Goal: Information Seeking & Learning: Find specific fact

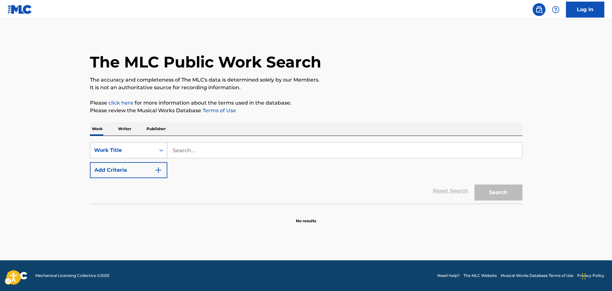
click at [162, 149] on icon "On" at bounding box center [161, 150] width 6 height 6
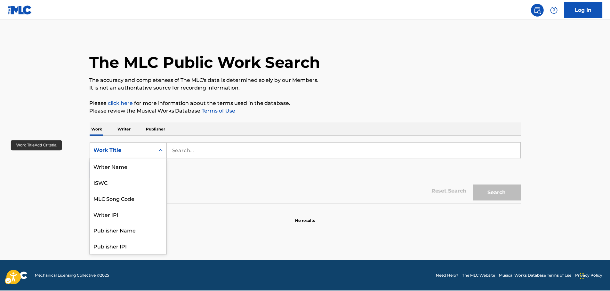
scroll to position [32, 0]
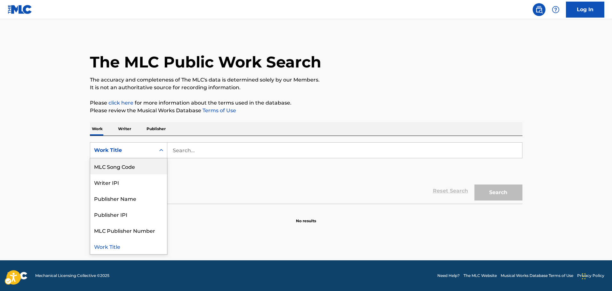
click at [138, 167] on div "MLC Song Code" at bounding box center [128, 166] width 77 height 16
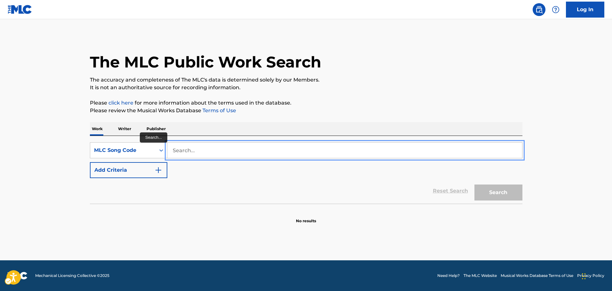
drag, startPoint x: 177, startPoint y: 150, endPoint x: 194, endPoint y: 154, distance: 16.8
click at [178, 150] on input "Search..." at bounding box center [344, 150] width 355 height 15
paste input "S68990"
type input "S68990"
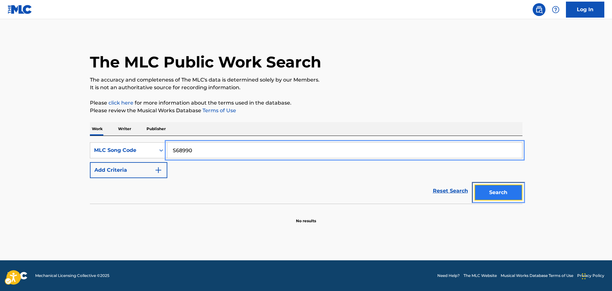
click at [510, 196] on button "Search" at bounding box center [498, 193] width 48 height 16
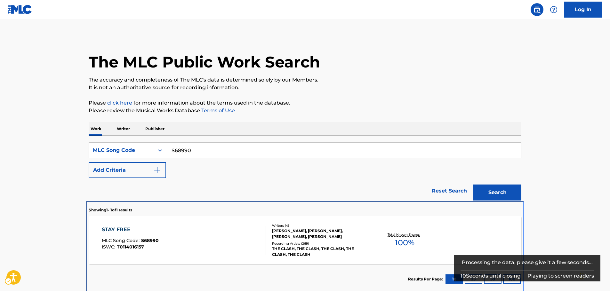
scroll to position [3, 0]
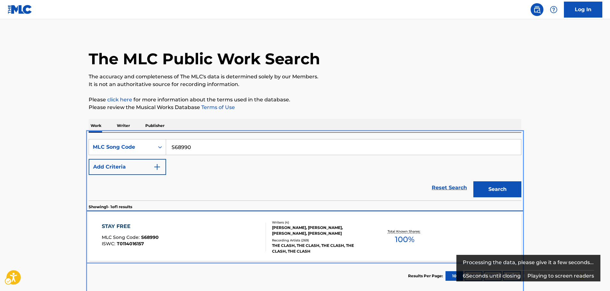
click at [203, 239] on div "STAY FREE MLC Song Code : S68990 ISWC : T0114016157" at bounding box center [184, 237] width 164 height 29
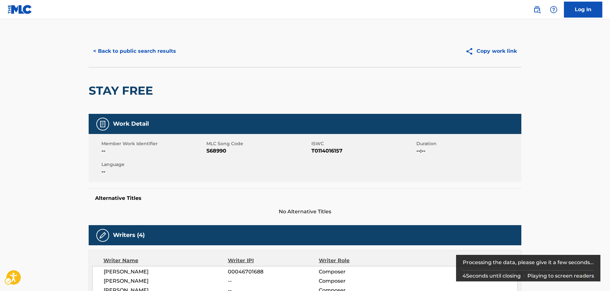
click at [323, 150] on span "ISWC - T0114016157" at bounding box center [362, 151] width 103 height 8
click at [327, 151] on span "ISWC - T0114016157" at bounding box center [362, 151] width 103 height 8
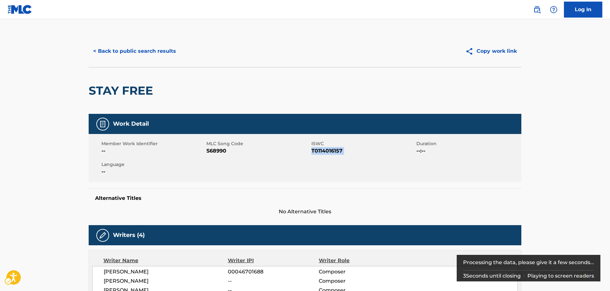
copy span "T0114016157"
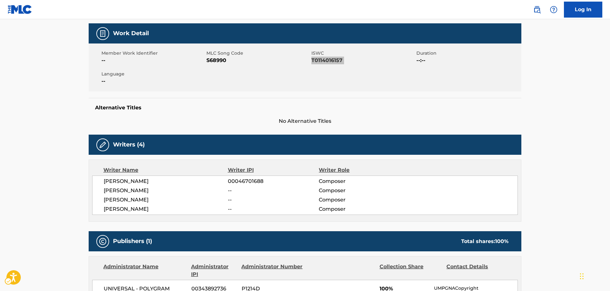
scroll to position [224, 0]
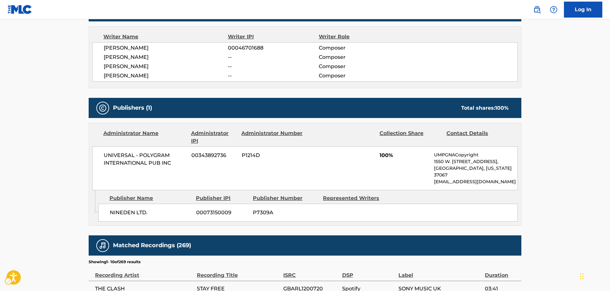
click at [65, 224] on main "< Back to public search results Copy work link STAY FREE Work Detail Member Wor…" at bounding box center [305, 134] width 610 height 679
drag, startPoint x: 45, startPoint y: 166, endPoint x: 29, endPoint y: 166, distance: 16.3
click at [45, 166] on main "< Back to public search results Copy work link STAY FREE Work Detail Member Wor…" at bounding box center [305, 134] width 610 height 679
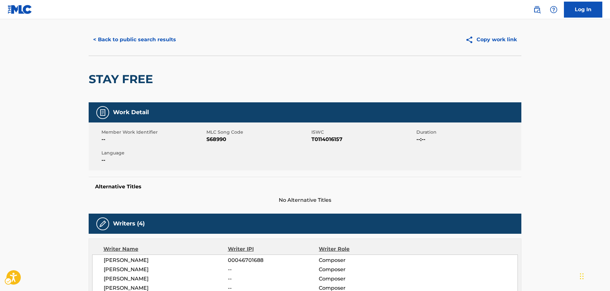
scroll to position [0, 0]
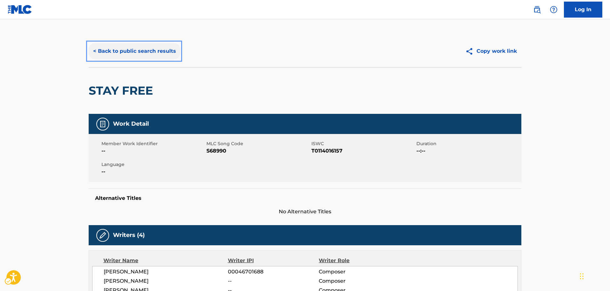
click at [125, 49] on button "< Back to public search results" at bounding box center [135, 51] width 92 height 16
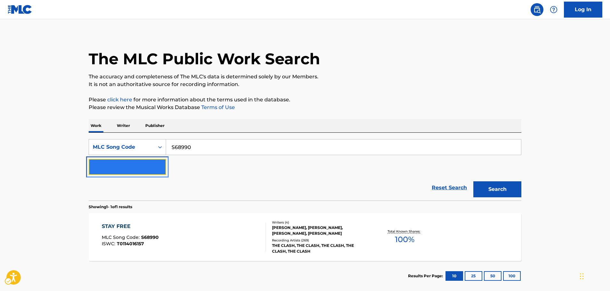
click at [160, 170] on img "Search Form" at bounding box center [157, 167] width 8 height 8
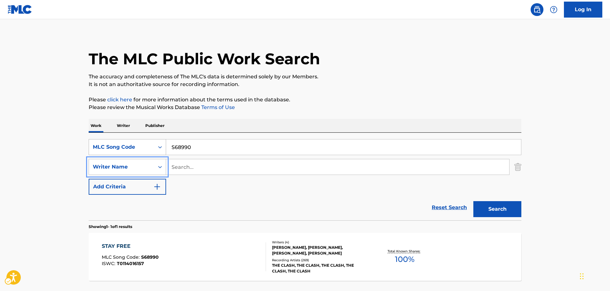
click at [160, 148] on icon "Search Form" at bounding box center [160, 147] width 6 height 6
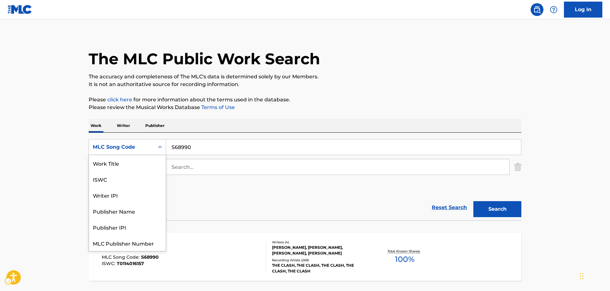
scroll to position [0, 0]
click at [138, 163] on div "Work Title" at bounding box center [127, 163] width 77 height 16
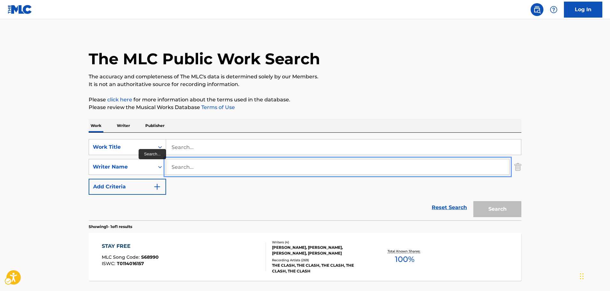
paste input "Paiano"
type input "Paiano"
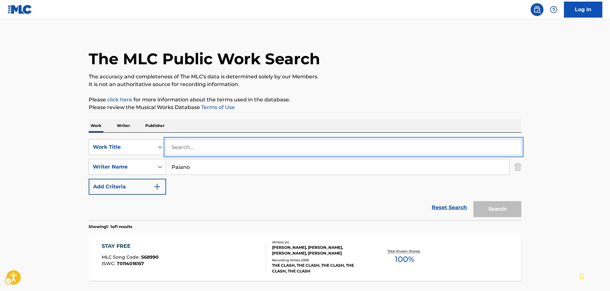
paste input "Take One Last Breath"
type input "Take One Last Breath"
click at [494, 210] on button "Search" at bounding box center [497, 209] width 48 height 16
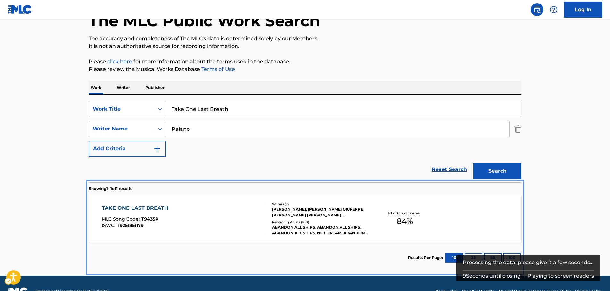
scroll to position [57, 0]
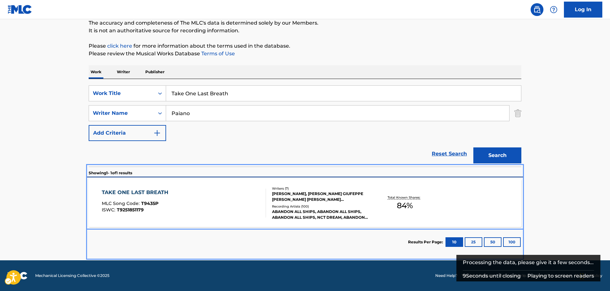
click at [177, 202] on div "TAKE ONE LAST BREATH MLC Song Code : T9435P ISWC : T9251851179" at bounding box center [184, 203] width 164 height 29
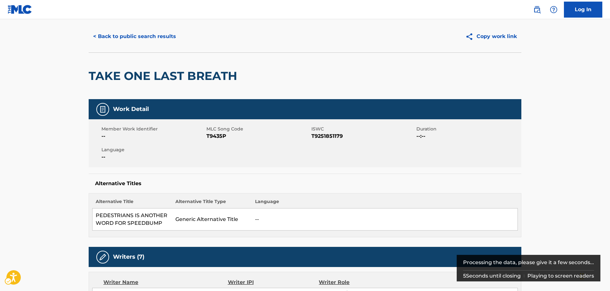
scroll to position [5, 0]
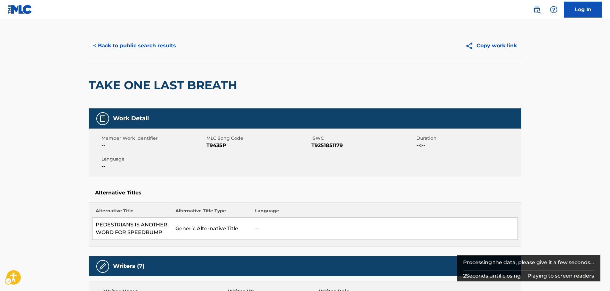
click at [214, 145] on span "MLC Song Code - T9435P" at bounding box center [257, 146] width 103 height 8
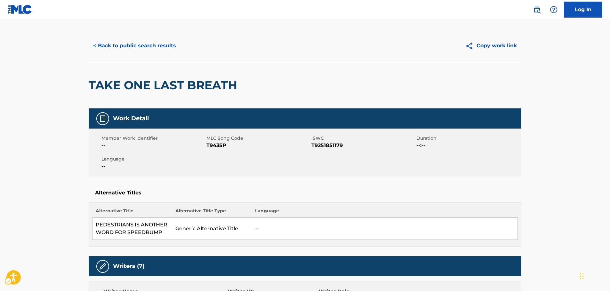
click at [335, 146] on span "ISWC - T9251851179" at bounding box center [362, 146] width 103 height 8
copy span "T9251851179"
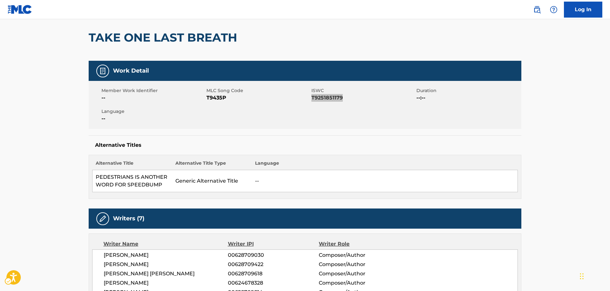
scroll to position [133, 0]
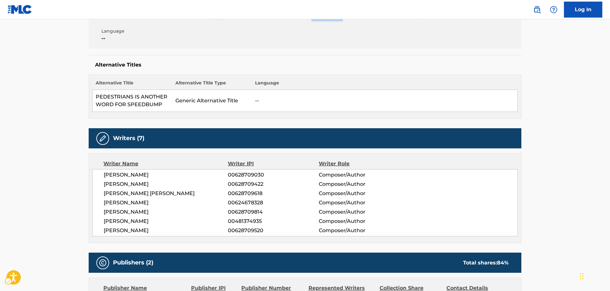
drag, startPoint x: 183, startPoint y: 231, endPoint x: 100, endPoint y: 179, distance: 97.5
click at [100, 179] on div "[PERSON_NAME] 00628709030 Composer/Author [PERSON_NAME] 00628709422 Composer/Au…" at bounding box center [304, 202] width 425 height 67
copy div "[PERSON_NAME] 00628709030 Composer/Author [PERSON_NAME] 00628709422 Composer/Au…"
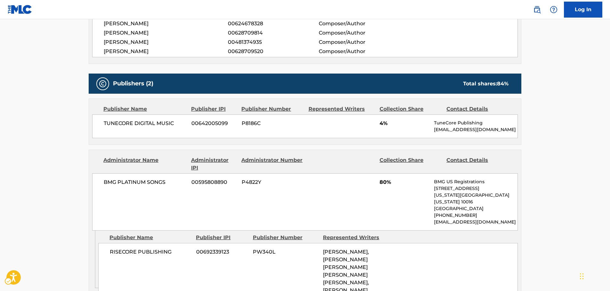
scroll to position [357, 0]
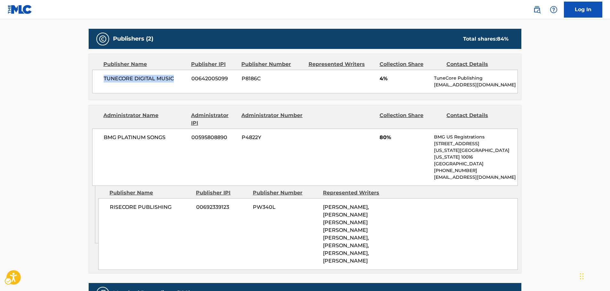
drag, startPoint x: 155, startPoint y: 79, endPoint x: 110, endPoint y: 67, distance: 46.6
click at [103, 79] on div "TUNECORE DIGITAL MUSIC 00642005099 P8186C 4% TuneCore Publishing [EMAIL_ADDRESS…" at bounding box center [304, 82] width 425 height 24
copy span "TUNECORE DIGITAL MUSIC"
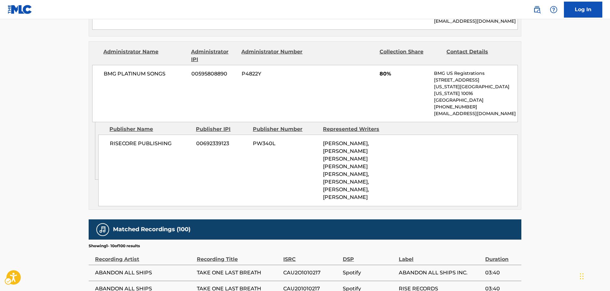
scroll to position [421, 0]
drag, startPoint x: 165, startPoint y: 139, endPoint x: 109, endPoint y: 141, distance: 56.4
click at [109, 141] on div "RISECORE PUBLISHING 00692339123 PW340L [PERSON_NAME], [PERSON_NAME] [PERSON_NAM…" at bounding box center [307, 170] width 419 height 72
copy span "RISECORE PUBLISHING"
drag, startPoint x: 134, startPoint y: 82, endPoint x: 104, endPoint y: 81, distance: 30.1
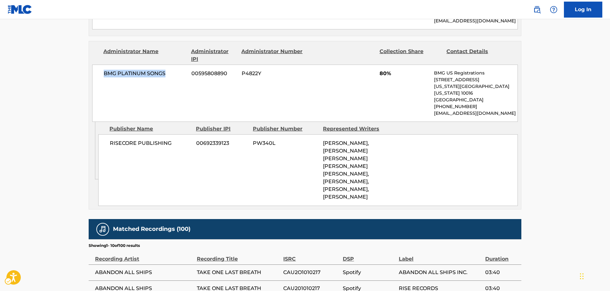
click at [104, 81] on div "BMG PLATINUM SONGS 00595808890 P4822Y 80% BMG US Registrations [STREET_ADDRESS]…" at bounding box center [304, 93] width 425 height 57
copy span "BMG PLATINUM SONGS"
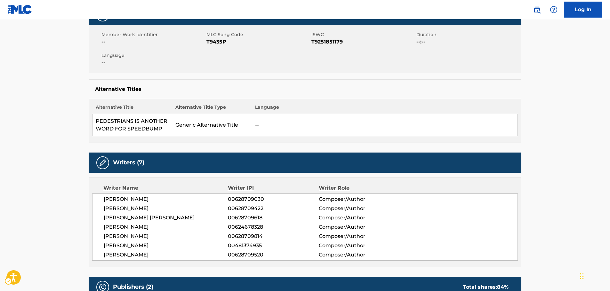
scroll to position [0, 0]
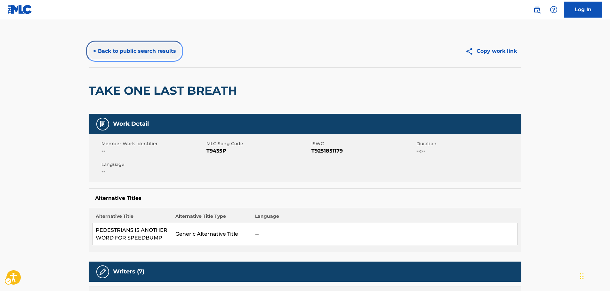
click at [151, 51] on button "< Back to public search results" at bounding box center [135, 51] width 92 height 16
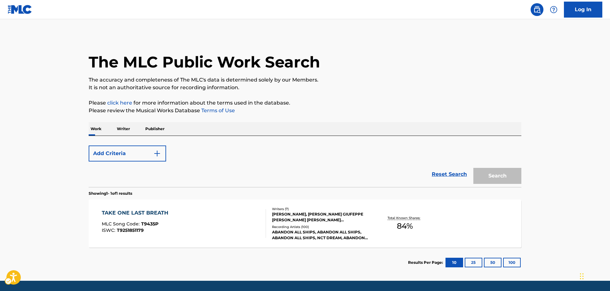
scroll to position [20, 0]
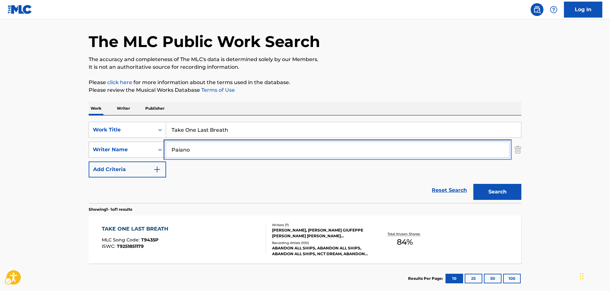
drag, startPoint x: 155, startPoint y: 147, endPoint x: 161, endPoint y: 145, distance: 5.6
paste input "eckham"
type input "[PERSON_NAME]"
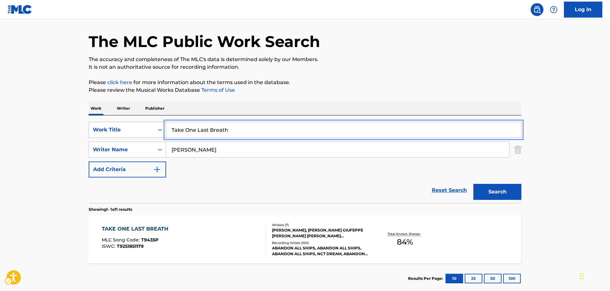
drag, startPoint x: 106, startPoint y: 129, endPoint x: 97, endPoint y: 126, distance: 9.6
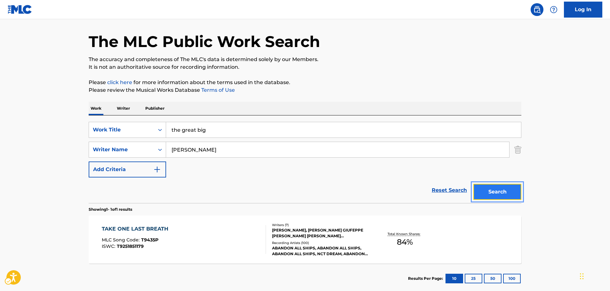
click at [503, 196] on button "Search" at bounding box center [497, 192] width 48 height 16
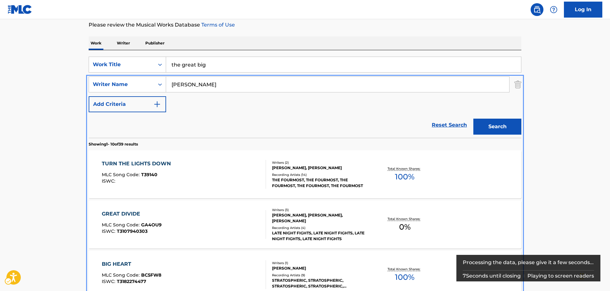
scroll to position [32, 0]
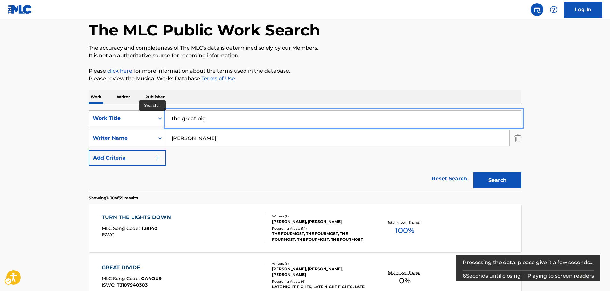
click at [211, 116] on input "the great big" at bounding box center [343, 118] width 355 height 15
type input "the great big o"
click at [473, 172] on button "Search" at bounding box center [497, 180] width 48 height 16
drag, startPoint x: 221, startPoint y: 118, endPoint x: 168, endPoint y: 117, distance: 53.4
click at [168, 117] on input "the great big o" at bounding box center [343, 118] width 355 height 15
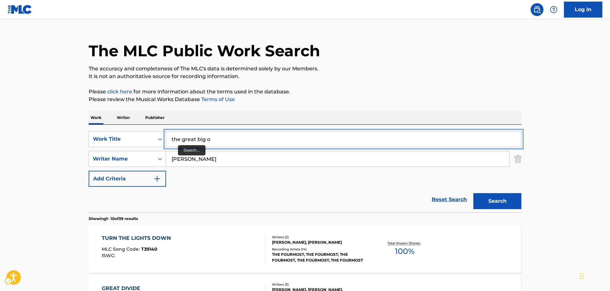
scroll to position [0, 0]
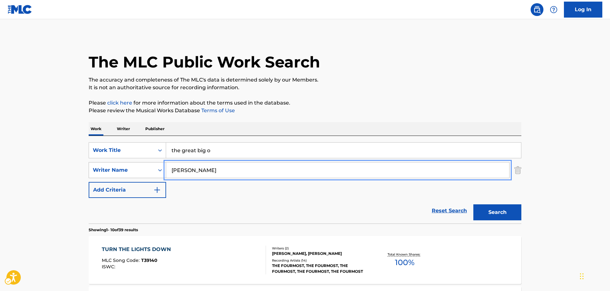
drag, startPoint x: 192, startPoint y: 175, endPoint x: 165, endPoint y: 171, distance: 26.8
click at [151, 175] on div "SearchWithCriteria5f2c8ad1-0786-4c36-a4bc-476696e7ece1 Writer Name [PERSON_NAME]" at bounding box center [305, 170] width 432 height 16
paste input "[PERSON_NAME]"
type input "[PERSON_NAME]"
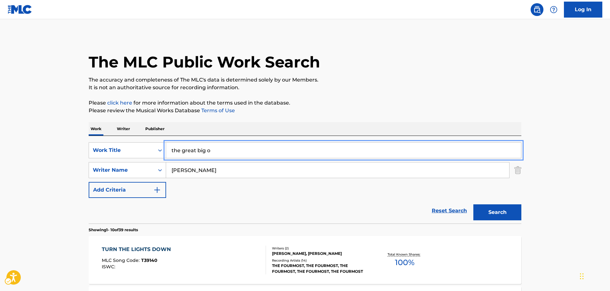
drag, startPoint x: 209, startPoint y: 150, endPoint x: 148, endPoint y: 133, distance: 63.6
click at [144, 150] on div "SearchWithCriteriae468be58-960b-4925-8f23-3183fd1b3bcd Work Title the great big…" at bounding box center [305, 150] width 432 height 16
paste input "I'll Find My Way Home"
type input "I'll Find My Way Home"
drag, startPoint x: 495, startPoint y: 213, endPoint x: 412, endPoint y: 216, distance: 82.6
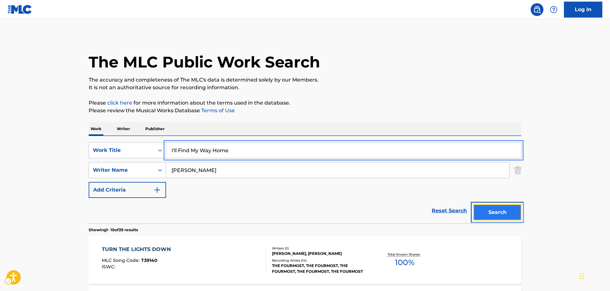
click at [495, 213] on button "Search" at bounding box center [497, 212] width 48 height 16
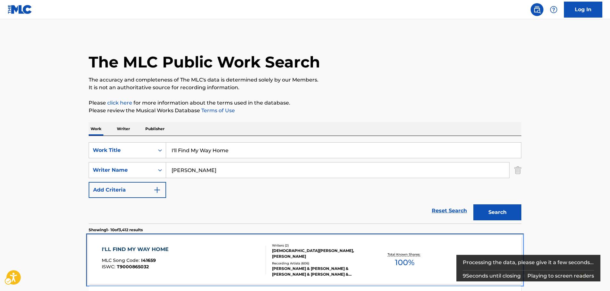
click at [186, 260] on div "I'LL FIND MY WAY HOME MLC Song Code : I41659 ISWC : T9000865032" at bounding box center [184, 260] width 164 height 29
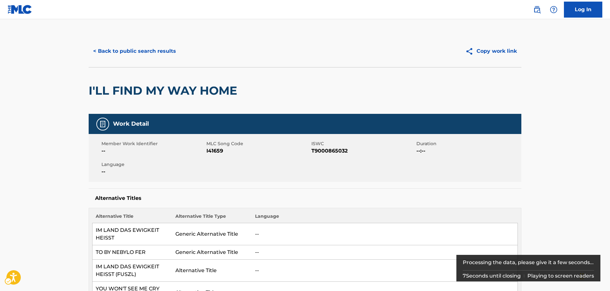
click at [214, 150] on span "MLC Song Code - I41659" at bounding box center [257, 151] width 103 height 8
copy span "I41659"
click at [335, 150] on span "ISWC - T9000865032" at bounding box center [362, 151] width 103 height 8
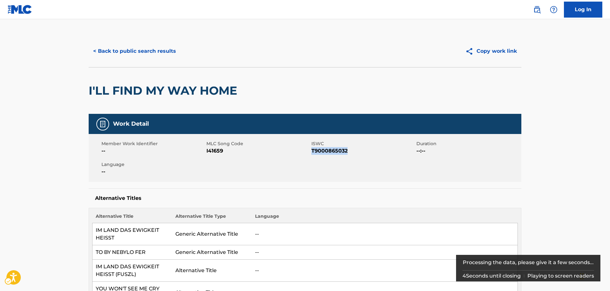
copy span "T9000865032"
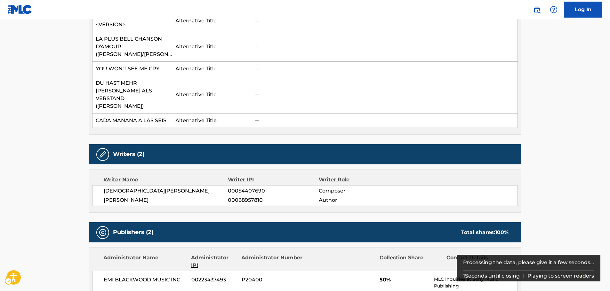
scroll to position [288, 0]
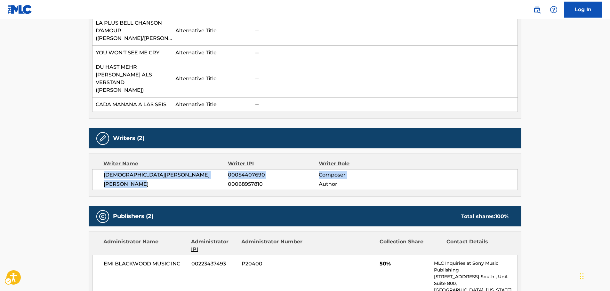
drag, startPoint x: 152, startPoint y: 169, endPoint x: 101, endPoint y: 160, distance: 51.8
click at [101, 169] on div "[DEMOGRAPHIC_DATA][PERSON_NAME] 00054407690 Composer [PERSON_NAME] 00068957810 …" at bounding box center [304, 179] width 425 height 21
copy div "[DEMOGRAPHIC_DATA][PERSON_NAME] 00054407690 Composer [PERSON_NAME]"
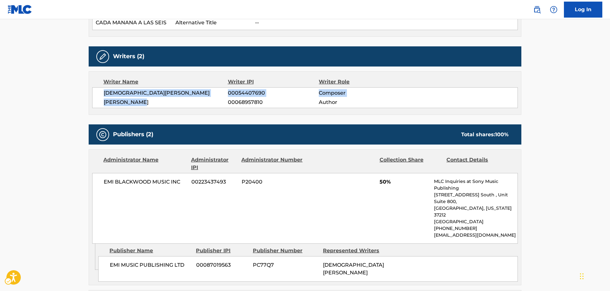
scroll to position [448, 0]
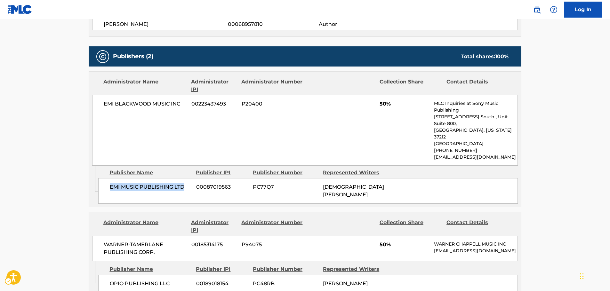
drag, startPoint x: 170, startPoint y: 159, endPoint x: 105, endPoint y: 160, distance: 64.9
click at [105, 178] on div "EMI MUSIC PUBLISHING LTD 00087019563 PC77Q7 [PERSON_NAME]" at bounding box center [307, 191] width 419 height 26
copy span "EMI MUSIC PUBLISHING LTD"
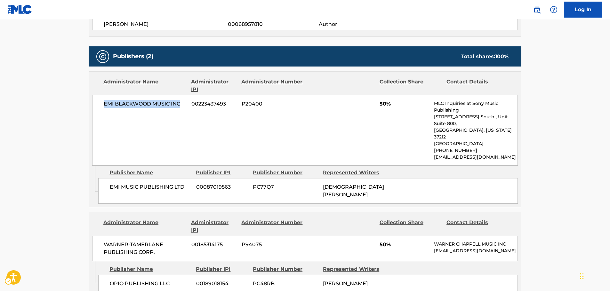
drag, startPoint x: 184, startPoint y: 91, endPoint x: 99, endPoint y: 88, distance: 85.1
click at [99, 95] on div "EMI [PERSON_NAME] MUSIC INC 00223437493 P20400 50% MLC Inquiries at Sony Music …" at bounding box center [304, 130] width 425 height 71
drag, startPoint x: 180, startPoint y: 260, endPoint x: 106, endPoint y: 258, distance: 74.3
click at [106, 275] on div "OPIO PUBLISHING LLC 00189018154 PC48RB [PERSON_NAME]" at bounding box center [307, 284] width 419 height 18
drag, startPoint x: 162, startPoint y: 221, endPoint x: 89, endPoint y: 211, distance: 74.2
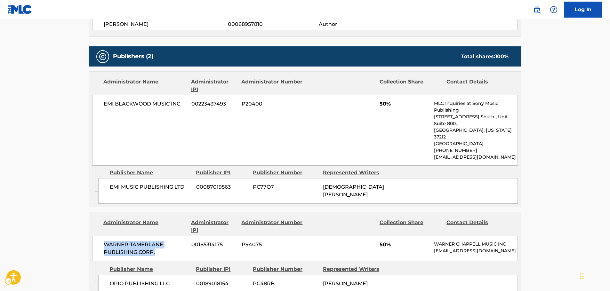
click at [89, 212] on div "Administrator Name Administrator IPI Administrator Number Collection Share Cont…" at bounding box center [305, 254] width 432 height 85
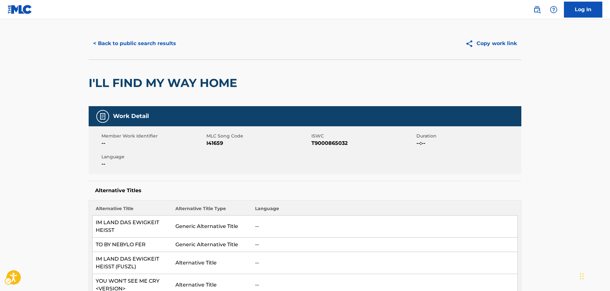
scroll to position [0, 0]
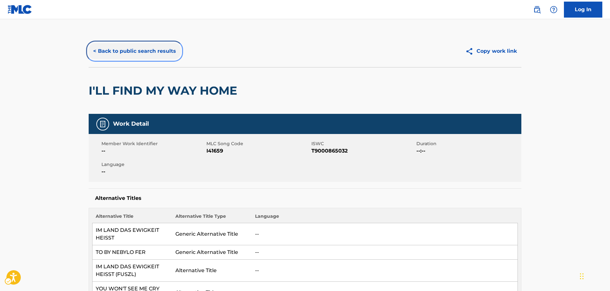
click at [109, 49] on button "< Back to public search results" at bounding box center [135, 51] width 92 height 16
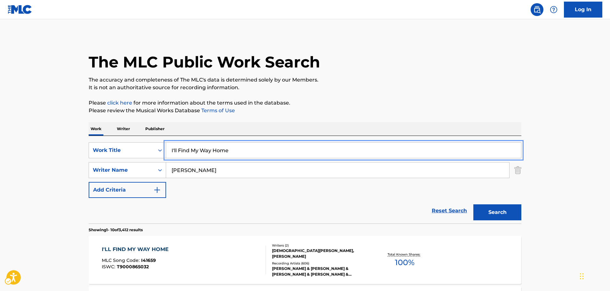
drag, startPoint x: 210, startPoint y: 151, endPoint x: 76, endPoint y: 139, distance: 135.0
paste input "Tattoo'd [DEMOGRAPHIC_DATA]"
type input "Tattoo'd [DEMOGRAPHIC_DATA]"
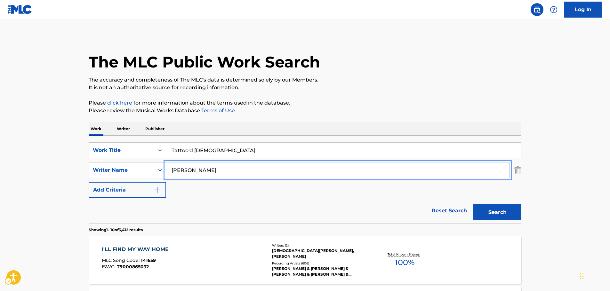
drag, startPoint x: 196, startPoint y: 172, endPoint x: 89, endPoint y: 169, distance: 106.6
type input "[PERSON_NAME]"
click at [473, 204] on button "Search" at bounding box center [497, 212] width 48 height 16
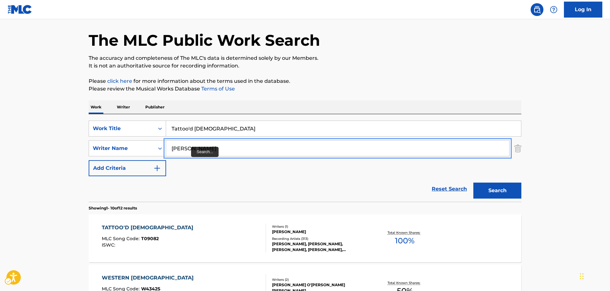
scroll to position [32, 0]
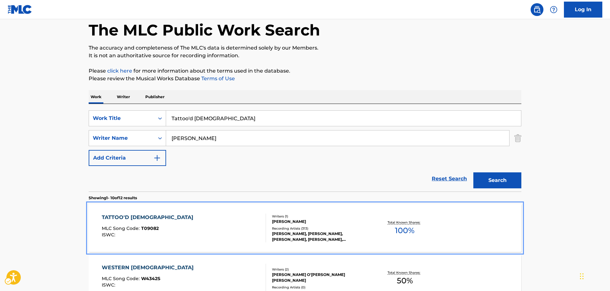
click at [175, 233] on div "TATTOO'D [DEMOGRAPHIC_DATA] MLC Song Code : T09082 ISWC :" at bounding box center [184, 228] width 164 height 29
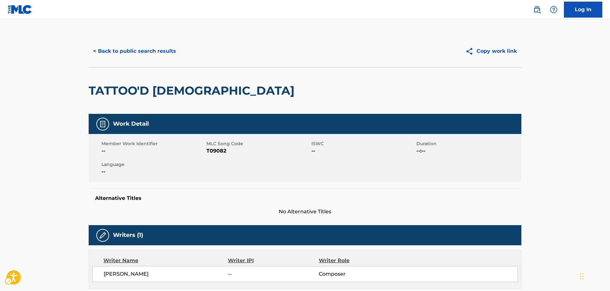
click at [217, 151] on span "MLC Song Code - T09082" at bounding box center [257, 151] width 103 height 8
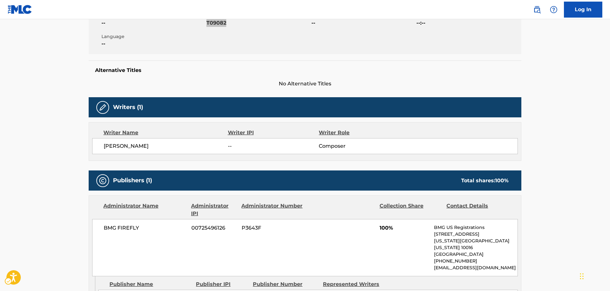
scroll to position [192, 0]
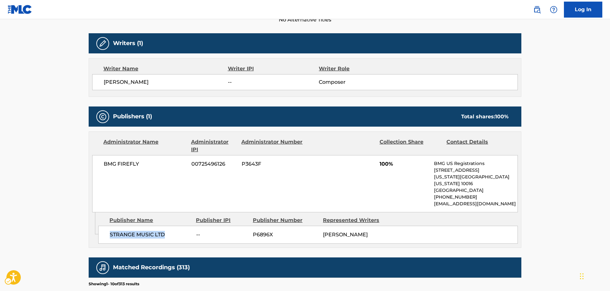
drag, startPoint x: 168, startPoint y: 230, endPoint x: 107, endPoint y: 230, distance: 60.5
click at [107, 230] on div "STRANGE MUSIC LTD -- P6896X [PERSON_NAME]" at bounding box center [307, 235] width 419 height 18
drag, startPoint x: 146, startPoint y: 169, endPoint x: 100, endPoint y: 168, distance: 45.1
click at [100, 168] on div "BMG FIREFLY 00725496126 P3643F 100% BMG US Registrations [STREET_ADDRESS][US_ST…" at bounding box center [304, 183] width 425 height 57
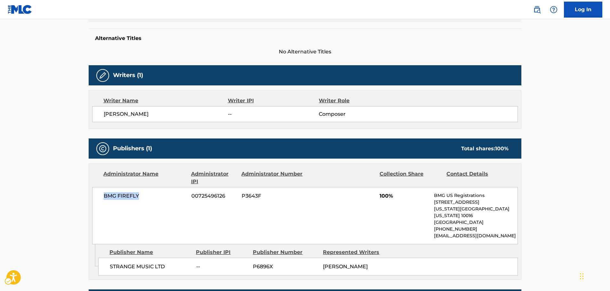
scroll to position [0, 0]
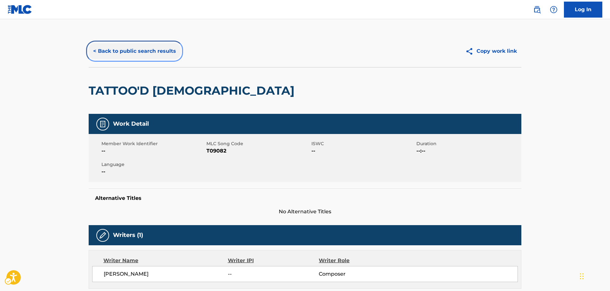
click at [123, 52] on button "< Back to public search results" at bounding box center [135, 51] width 92 height 16
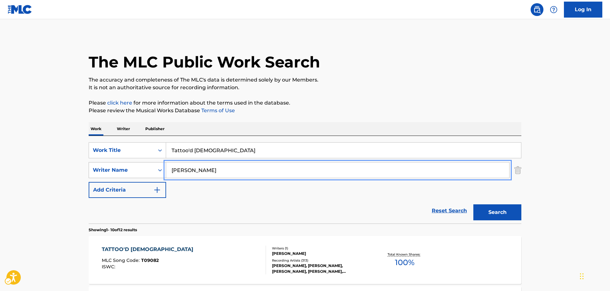
drag, startPoint x: 194, startPoint y: 171, endPoint x: 153, endPoint y: 171, distance: 40.9
paste input "[PERSON_NAME]"
type input "[PERSON_NAME]"
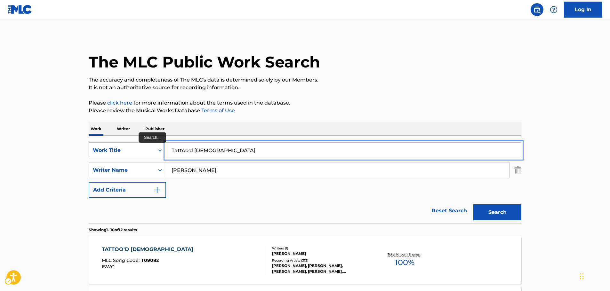
drag, startPoint x: 187, startPoint y: 153, endPoint x: 151, endPoint y: 151, distance: 36.5
paste input "ony [US_STATE]"
type input "[PERSON_NAME][US_STATE]"
click at [515, 213] on button "Search" at bounding box center [497, 212] width 48 height 16
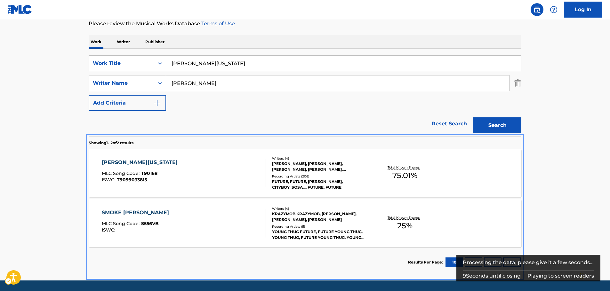
scroll to position [107, 0]
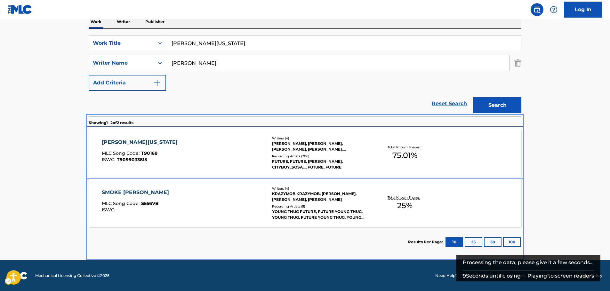
click at [168, 151] on div "[PERSON_NAME][US_STATE] MLC Song Code : T90168 ISWC : T9099033815" at bounding box center [184, 153] width 164 height 29
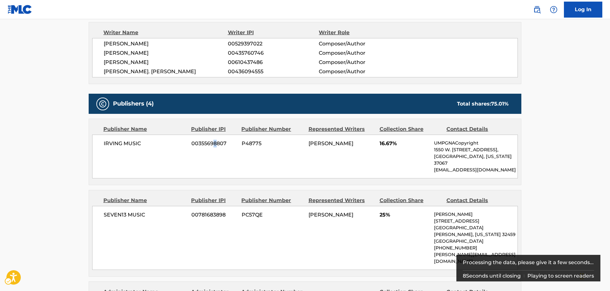
click at [214, 150] on div "[PERSON_NAME] MUSIC 00355698807 P48775 [PERSON_NAME] 16.67% UMPGNACopyright 155…" at bounding box center [304, 157] width 425 height 44
click at [213, 150] on div "[PERSON_NAME] MUSIC 00355698807 P48775 [PERSON_NAME] 16.67% UMPGNACopyright 155…" at bounding box center [304, 157] width 425 height 44
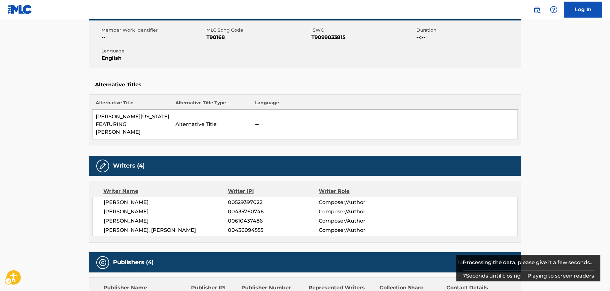
scroll to position [48, 0]
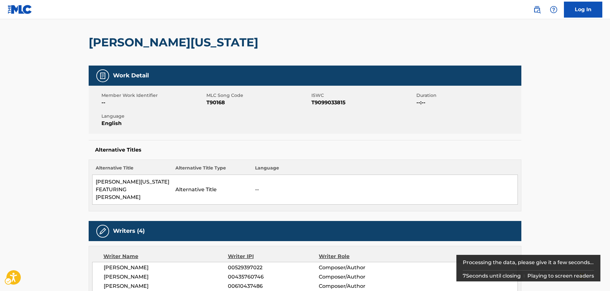
click at [220, 104] on span "MLC Song Code - T90168" at bounding box center [257, 103] width 103 height 8
click at [339, 104] on span "ISWC - T9099033815" at bounding box center [362, 103] width 103 height 8
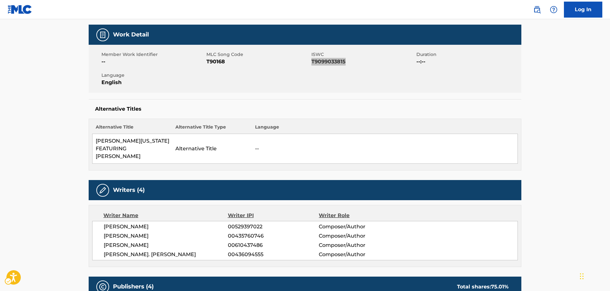
scroll to position [144, 0]
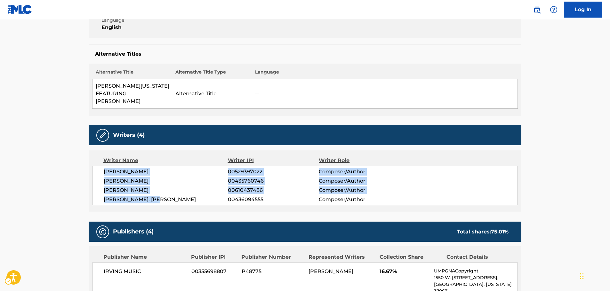
drag, startPoint x: 163, startPoint y: 192, endPoint x: 95, endPoint y: 167, distance: 72.8
click at [95, 167] on div "[PERSON_NAME] 00529397022 Composer/Author [PERSON_NAME] 00435760746 Composer/Au…" at bounding box center [304, 185] width 425 height 39
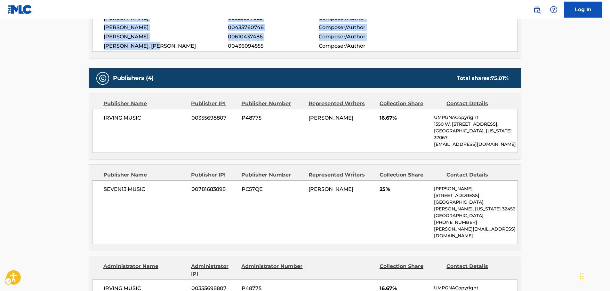
scroll to position [304, 0]
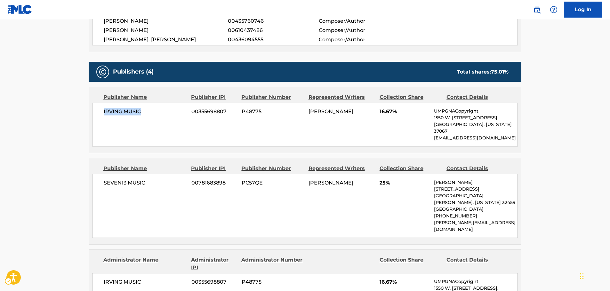
drag, startPoint x: 113, startPoint y: 112, endPoint x: 100, endPoint y: 112, distance: 13.1
click at [100, 112] on div "[PERSON_NAME] MUSIC 00355698807 P48775 [PERSON_NAME] 16.67% UMPGNACopyright 155…" at bounding box center [304, 125] width 425 height 44
drag, startPoint x: 143, startPoint y: 177, endPoint x: 92, endPoint y: 176, distance: 51.2
click at [92, 176] on div "SEVEN13 MUSIC 00781683898 PC57QE [PERSON_NAME] 25% [PERSON_NAME] [STREET_ADDRES…" at bounding box center [304, 206] width 425 height 64
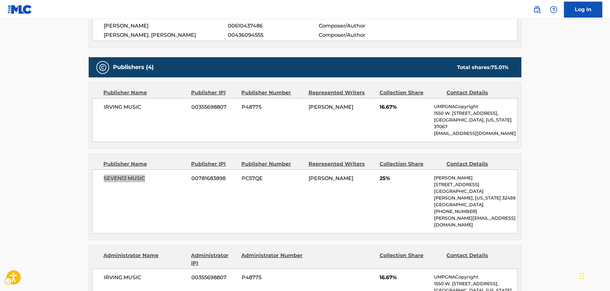
scroll to position [368, 0]
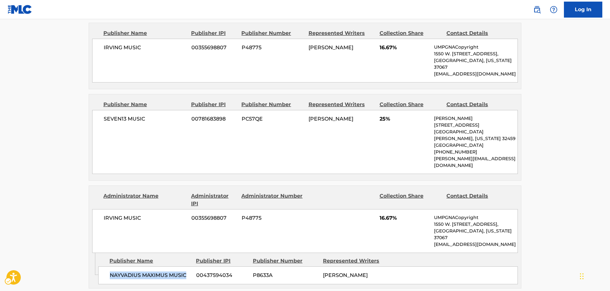
drag, startPoint x: 187, startPoint y: 239, endPoint x: 109, endPoint y: 239, distance: 77.4
click at [109, 266] on div "[PERSON_NAME] MAXIMUS MUSIC 00437594034 P8633A [PERSON_NAME]" at bounding box center [307, 275] width 419 height 18
drag, startPoint x: 160, startPoint y: 192, endPoint x: 102, endPoint y: 191, distance: 57.6
click at [102, 209] on div "[PERSON_NAME] MUSIC 00355698807 P48775 16.67% UMPGNACopyright 1550 W. [STREET_A…" at bounding box center [304, 231] width 425 height 44
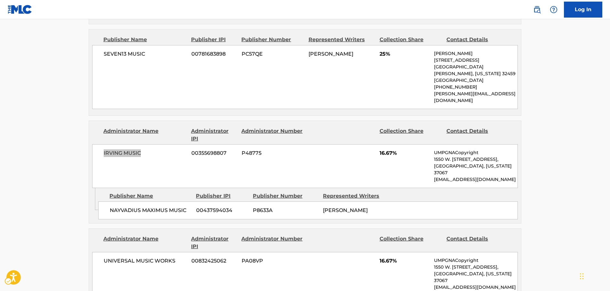
scroll to position [496, 0]
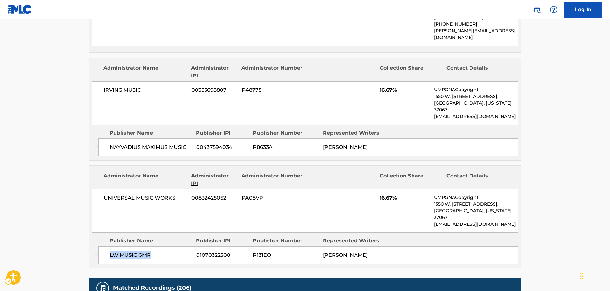
drag, startPoint x: 147, startPoint y: 216, endPoint x: 109, endPoint y: 217, distance: 37.1
click at [109, 246] on div "LW MUSIC GMR 01070322308 P131EQ [PERSON_NAME]" at bounding box center [307, 255] width 419 height 18
drag, startPoint x: 175, startPoint y: 166, endPoint x: 93, endPoint y: 170, distance: 82.3
click at [93, 189] on div "UNIVERSAL MUSIC WORKS 00832425062 PA08VP 16.67% UMPGNACopyright 1550 W. [STREET…" at bounding box center [304, 211] width 425 height 44
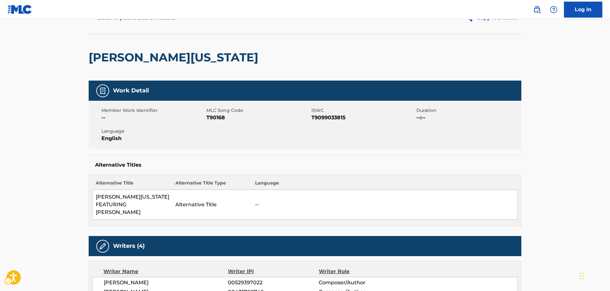
scroll to position [0, 0]
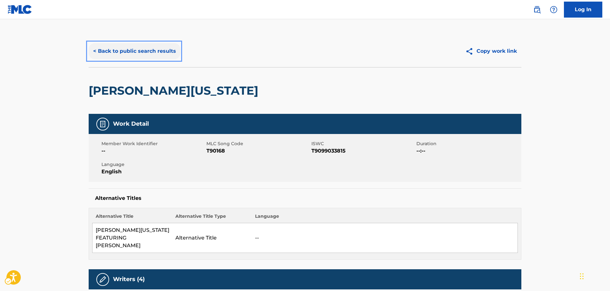
click at [139, 54] on button "< Back to public search results" at bounding box center [135, 51] width 92 height 16
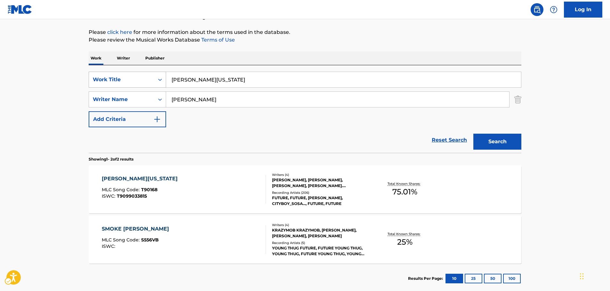
click at [157, 84] on div "Search Form" at bounding box center [160, 80] width 12 height 12
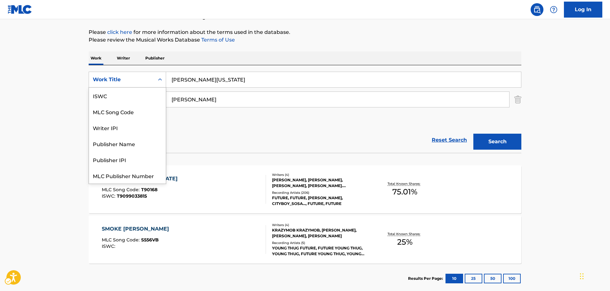
scroll to position [16, 0]
click at [139, 96] on div "MLC Song Code" at bounding box center [127, 96] width 77 height 16
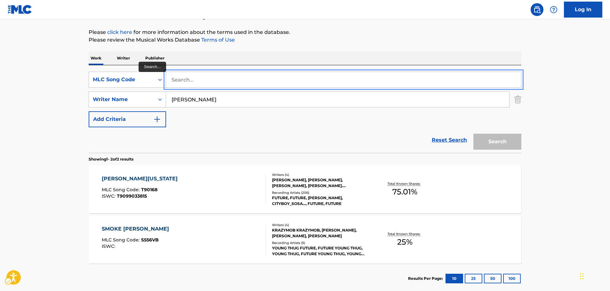
paste input "T14333"
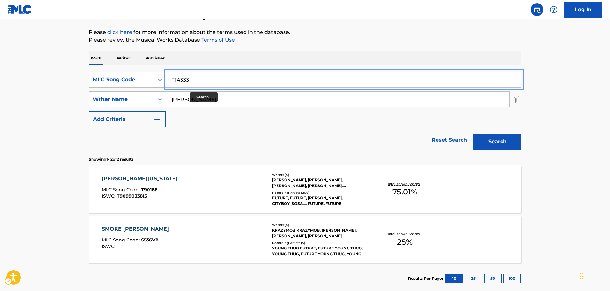
type input "T14333"
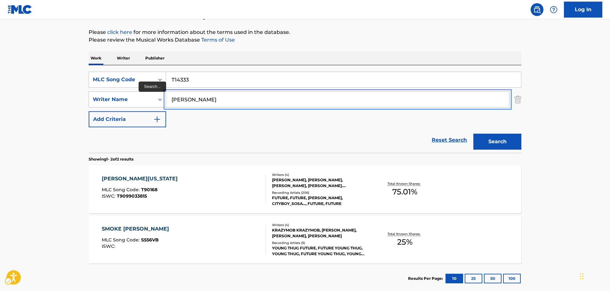
drag, startPoint x: 196, startPoint y: 96, endPoint x: 138, endPoint y: 103, distance: 58.6
click at [473, 134] on button "Search" at bounding box center [497, 142] width 48 height 16
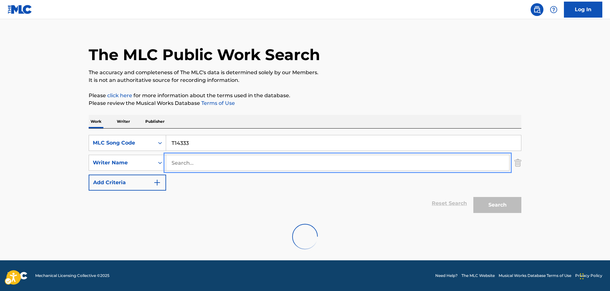
scroll to position [57, 0]
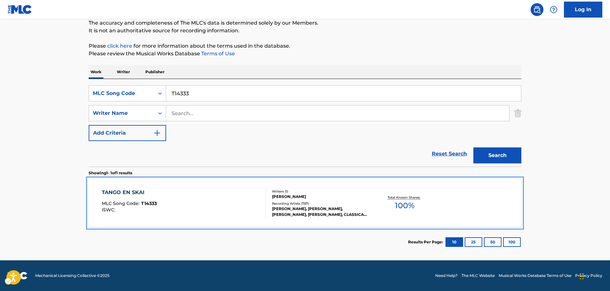
click at [228, 210] on div "TANGO EN SKAI MLC Song Code : T14333 ISWC :" at bounding box center [184, 203] width 164 height 29
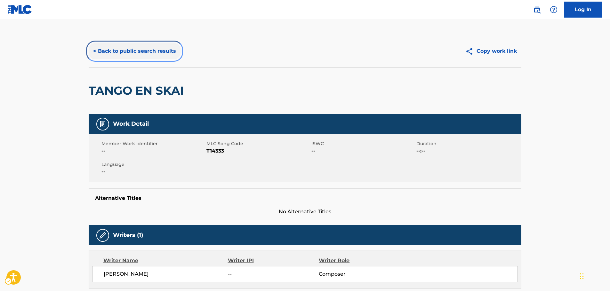
click at [156, 53] on button "< Back to public search results" at bounding box center [135, 51] width 92 height 16
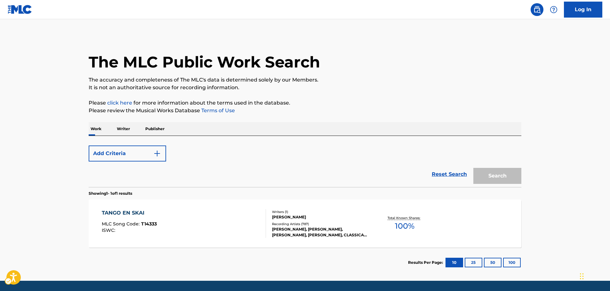
scroll to position [20, 0]
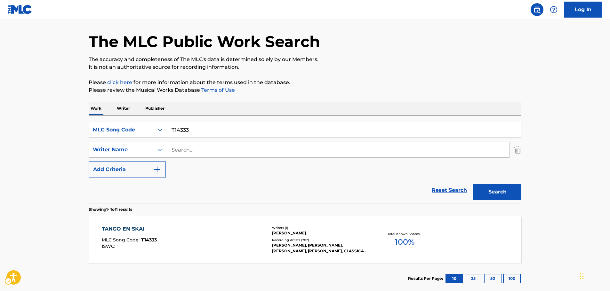
click at [160, 130] on icon "Search Form" at bounding box center [160, 130] width 6 height 6
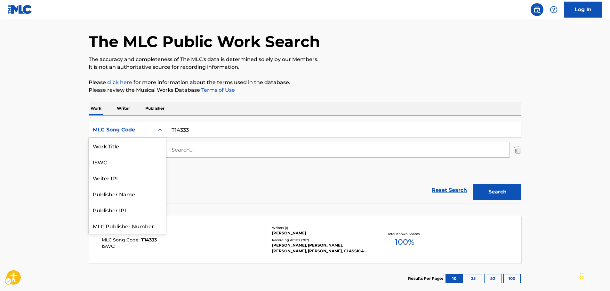
scroll to position [0, 0]
click at [131, 144] on div "Work Title" at bounding box center [127, 146] width 77 height 16
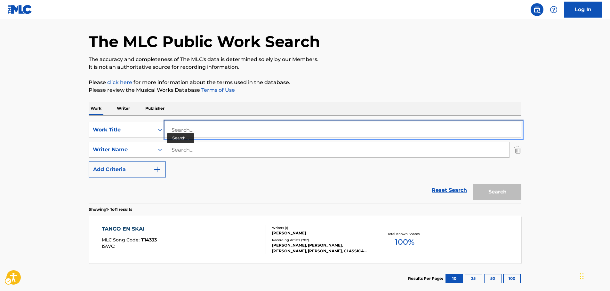
drag, startPoint x: 174, startPoint y: 131, endPoint x: 176, endPoint y: 115, distance: 16.5
paste input "Trato de Muerte"
type input "Trato de Muerte"
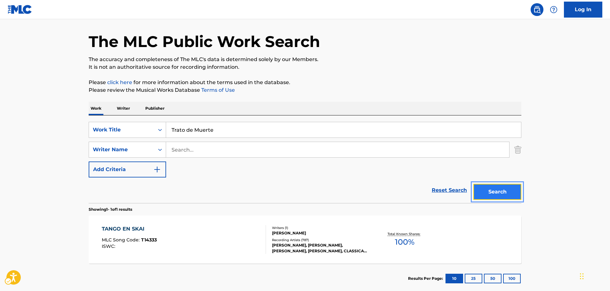
click at [493, 197] on button "Search" at bounding box center [497, 192] width 48 height 16
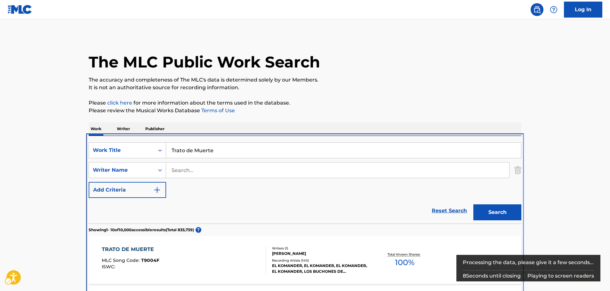
scroll to position [136, 0]
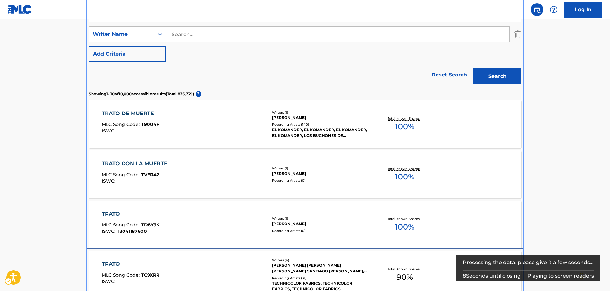
click at [165, 258] on div "TRATO MLC Song Code : TC9XRR ISWC : Writers ( 4 ) [PERSON_NAME] [PERSON_NAME] […" at bounding box center [305, 275] width 432 height 48
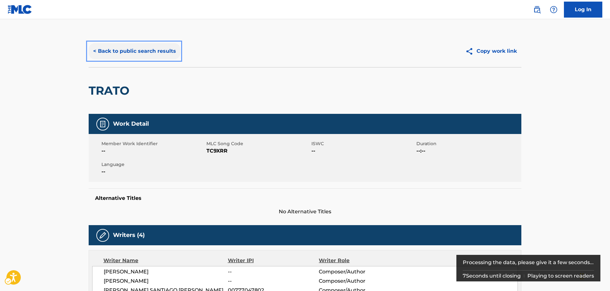
click at [110, 53] on button "< Back to public search results" at bounding box center [135, 51] width 92 height 16
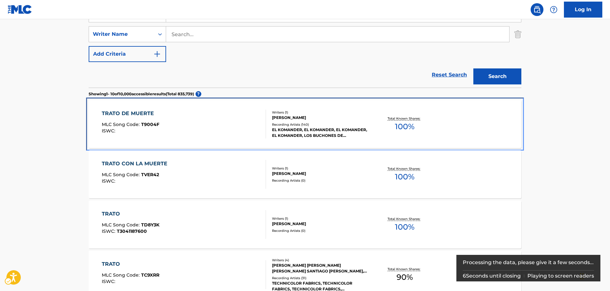
click at [222, 122] on div "TRATO DE MUERTE MLC Song Code : T9004F ISWC :" at bounding box center [184, 124] width 164 height 29
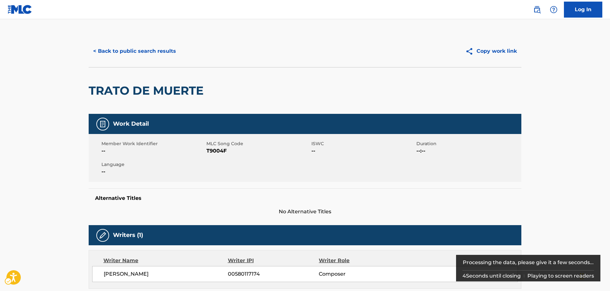
click at [212, 150] on span "MLC Song Code - T9004F" at bounding box center [257, 151] width 103 height 8
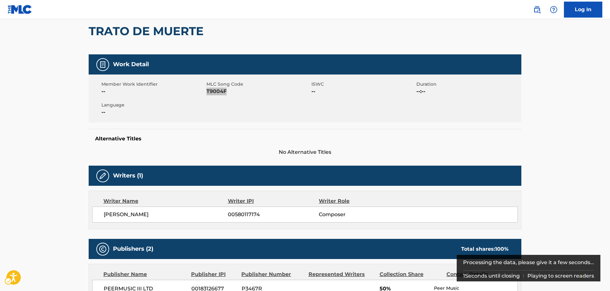
scroll to position [128, 0]
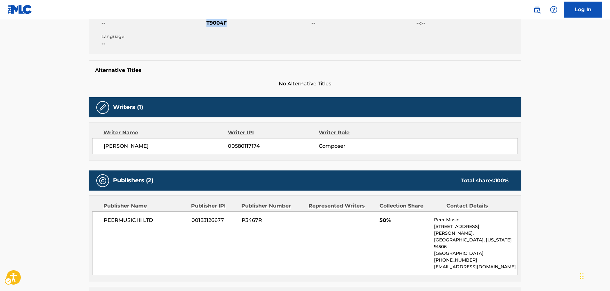
drag, startPoint x: 171, startPoint y: 146, endPoint x: 305, endPoint y: 63, distance: 157.3
click at [103, 147] on div "[PERSON_NAME] 00580117174 Composer" at bounding box center [304, 146] width 425 height 16
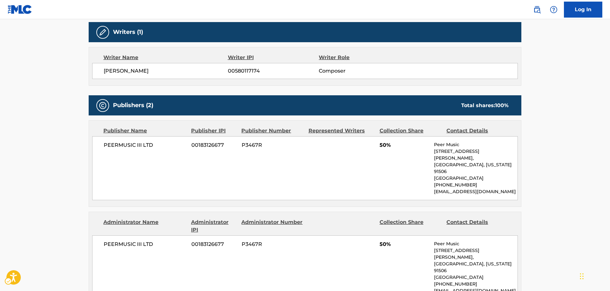
scroll to position [224, 0]
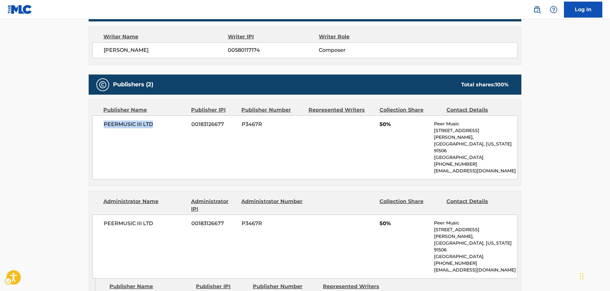
drag, startPoint x: 165, startPoint y: 129, endPoint x: 100, endPoint y: 129, distance: 64.6
click at [100, 129] on div "PEERMUSIC III LTD 00183126677 P3467R 50% Peer Music [STREET_ADDRESS][PERSON_NAM…" at bounding box center [304, 147] width 425 height 64
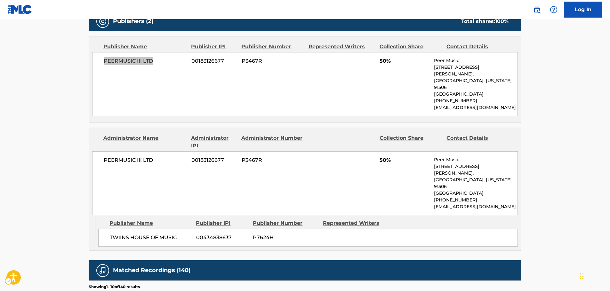
scroll to position [288, 0]
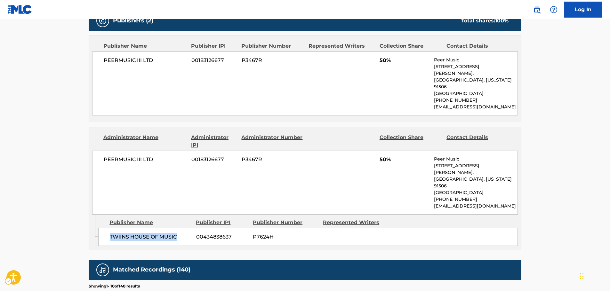
drag, startPoint x: 179, startPoint y: 222, endPoint x: 110, endPoint y: 225, distance: 69.2
click at [110, 233] on span "TWIINS HOUSE OF MUSIC" at bounding box center [151, 237] width 82 height 8
drag, startPoint x: 166, startPoint y: 155, endPoint x: 104, endPoint y: 156, distance: 62.4
click at [104, 156] on span "PEERMUSIC III LTD" at bounding box center [145, 160] width 83 height 8
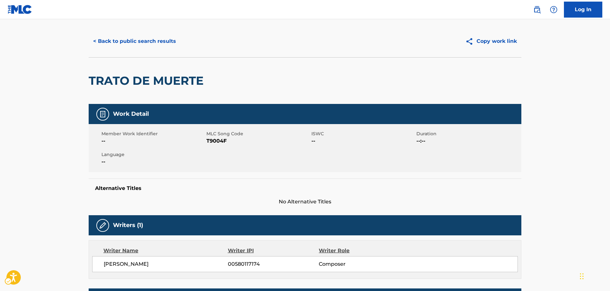
scroll to position [0, 0]
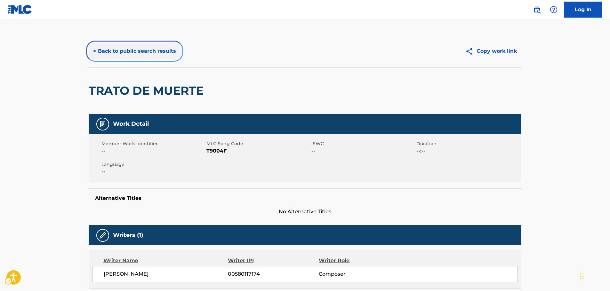
click at [117, 48] on button "< Back to public search results" at bounding box center [135, 51] width 92 height 16
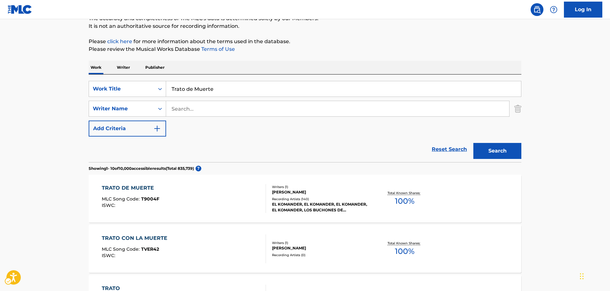
scroll to position [8, 0]
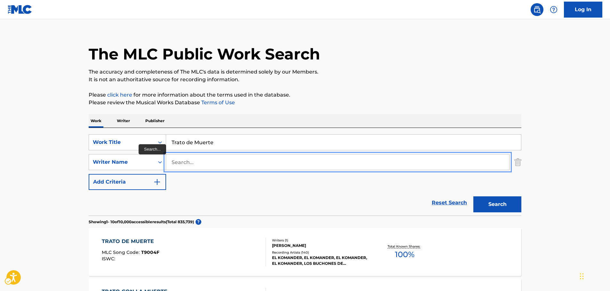
paste input "Cortazar"
type input "Cortazar"
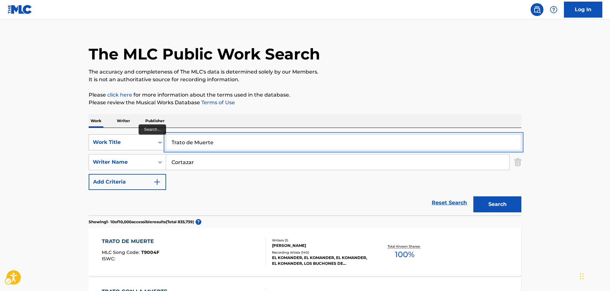
drag, startPoint x: 237, startPoint y: 141, endPoint x: 146, endPoint y: 143, distance: 91.8
type input "mia"
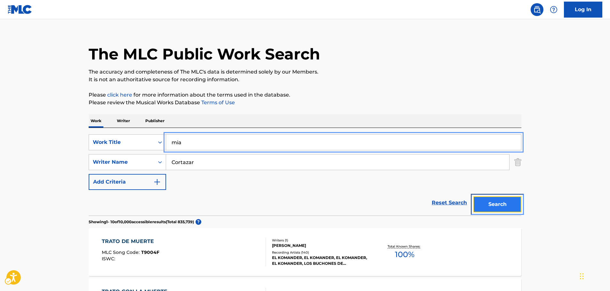
click at [504, 209] on button "Search" at bounding box center [497, 204] width 48 height 16
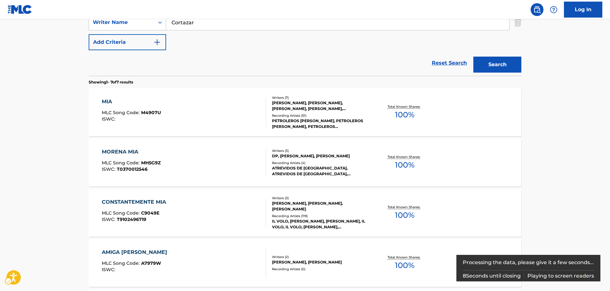
scroll to position [168, 0]
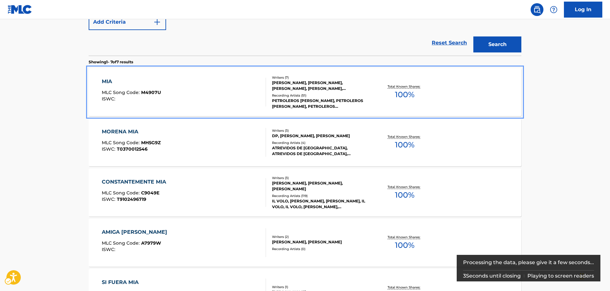
click at [210, 98] on div "MIA MLC Song Code : M4907U ISWC :" at bounding box center [184, 92] width 164 height 29
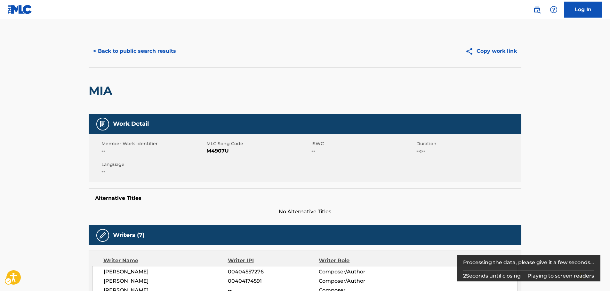
scroll to position [64, 0]
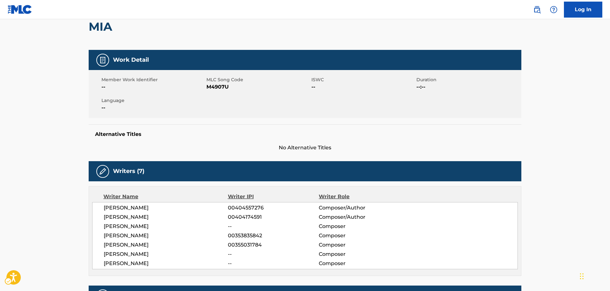
click at [216, 89] on span "MLC Song Code - M4907U" at bounding box center [257, 87] width 103 height 8
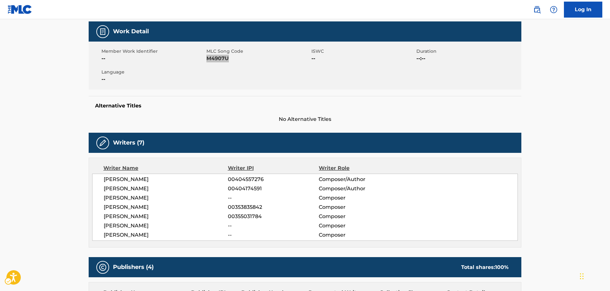
scroll to position [128, 0]
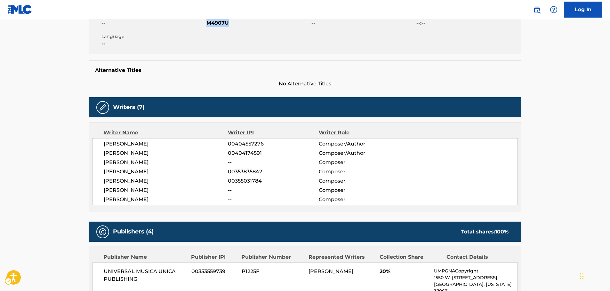
drag, startPoint x: 167, startPoint y: 198, endPoint x: 100, endPoint y: 146, distance: 84.3
click at [100, 146] on div "[PERSON_NAME] 00404557276 Composer/Author [PERSON_NAME] 00404174591 Composer/Au…" at bounding box center [304, 171] width 425 height 67
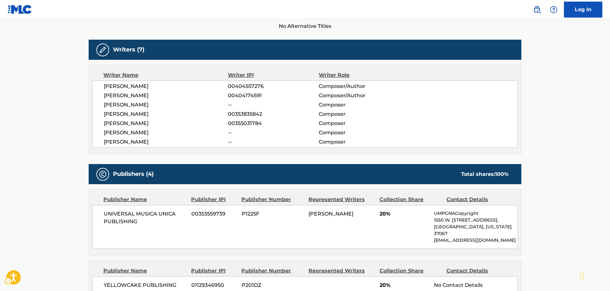
scroll to position [256, 0]
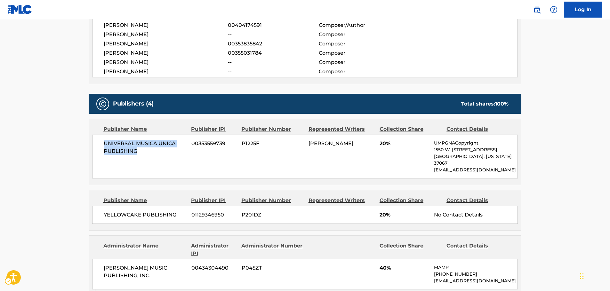
drag, startPoint x: 145, startPoint y: 150, endPoint x: 91, endPoint y: 145, distance: 53.3
click at [102, 144] on div "UNIVERSAL MUSICA UNICA PUBLISHING 00353559739 P1225F [PERSON_NAME] 20% UMPGNACo…" at bounding box center [304, 157] width 425 height 44
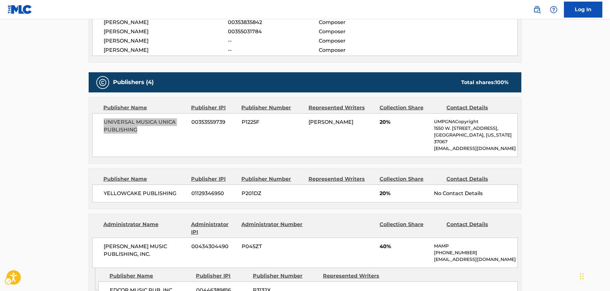
scroll to position [320, 0]
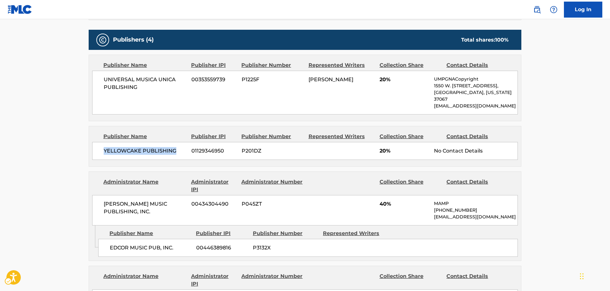
drag, startPoint x: 179, startPoint y: 149, endPoint x: 104, endPoint y: 149, distance: 75.8
click at [104, 149] on div "YELLOWCAKE PUBLISHING [PHONE_NUMBER] P201DZ 20% No Contact Details" at bounding box center [304, 151] width 425 height 18
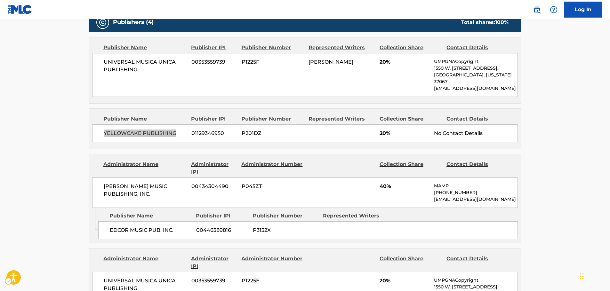
scroll to position [352, 0]
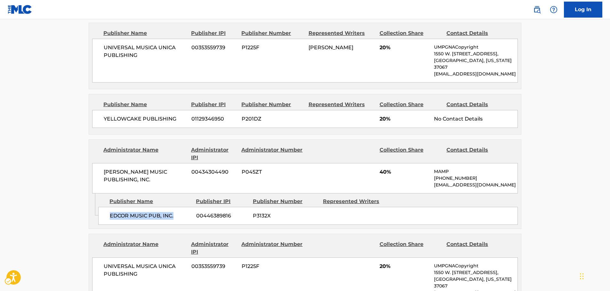
drag, startPoint x: 185, startPoint y: 219, endPoint x: 109, endPoint y: 219, distance: 75.2
click at [109, 219] on div "EDCOR MUSIC PUB, INC. 00446389816 P3132X" at bounding box center [307, 216] width 419 height 18
drag, startPoint x: 167, startPoint y: 175, endPoint x: 100, endPoint y: 166, distance: 67.5
click at [100, 166] on div "[PERSON_NAME] MUSIC PUBLISHING, INC. 00434304490 P045ZT 40% MAMP [PHONE_NUMBER]…" at bounding box center [304, 178] width 425 height 30
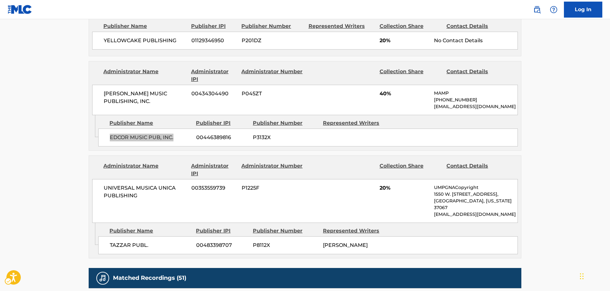
scroll to position [448, 0]
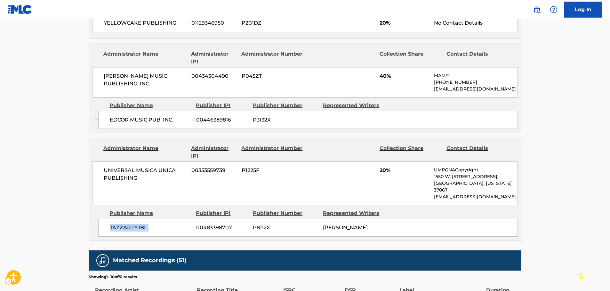
drag, startPoint x: 160, startPoint y: 222, endPoint x: 109, endPoint y: 222, distance: 50.2
click at [109, 222] on div "TAZZAR PUBL. 00483398707 P8112X [PERSON_NAME]" at bounding box center [307, 228] width 419 height 18
drag, startPoint x: 142, startPoint y: 179, endPoint x: 94, endPoint y: 173, distance: 48.4
click at [94, 173] on div "UNIVERSAL MUSICA UNICA PUBLISHING 00353559739 P1225F 20% UMPGNACopyright 1550 W…" at bounding box center [304, 184] width 425 height 44
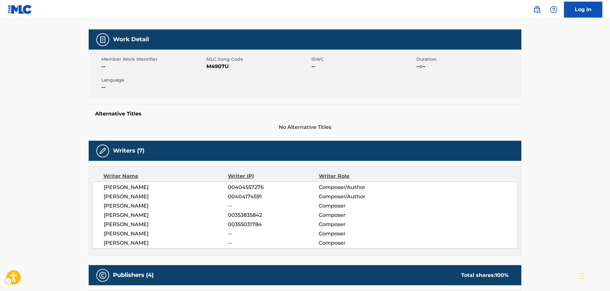
scroll to position [0, 0]
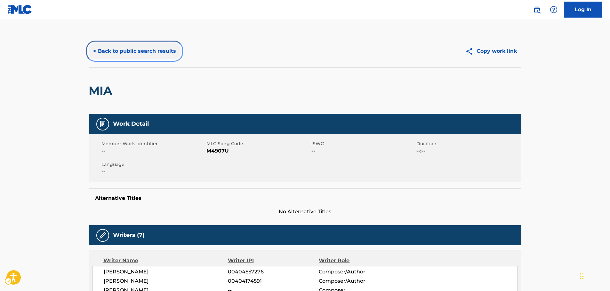
click at [162, 53] on button "< Back to public search results" at bounding box center [135, 51] width 92 height 16
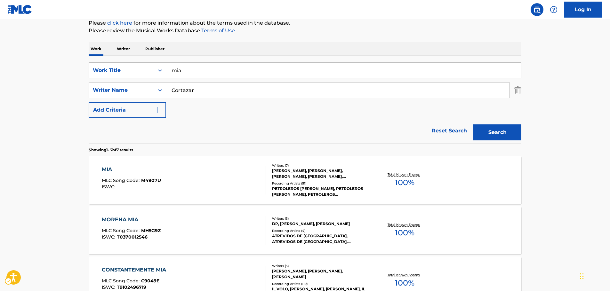
scroll to position [76, 0]
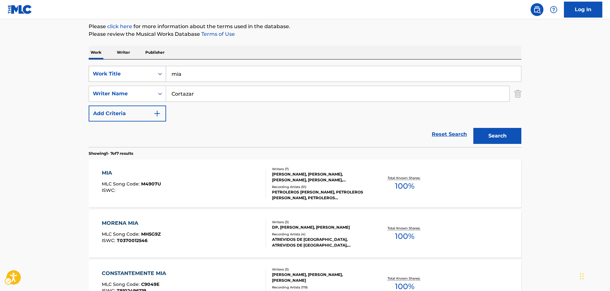
click at [153, 73] on div "Work Title" at bounding box center [121, 74] width 65 height 12
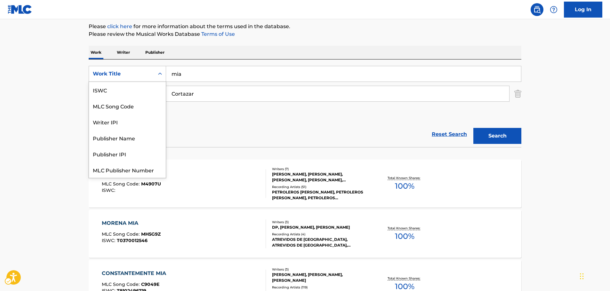
scroll to position [16, 0]
click at [137, 85] on div "MLC Song Code" at bounding box center [127, 90] width 77 height 16
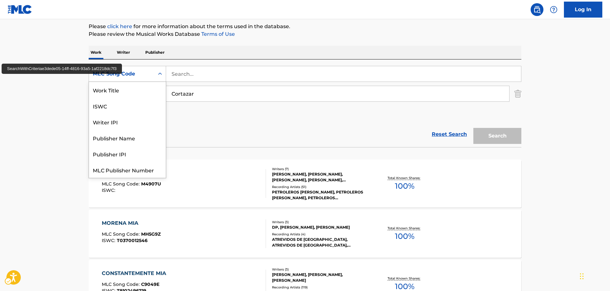
click at [165, 77] on div "Search Form" at bounding box center [160, 74] width 12 height 12
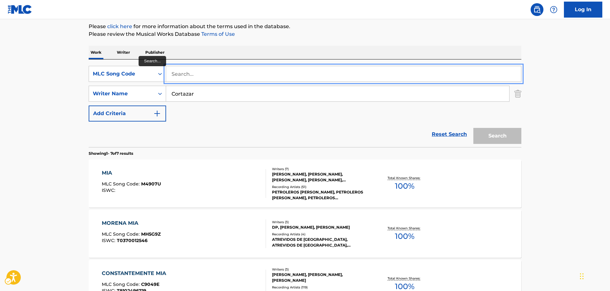
paste input "T14124"
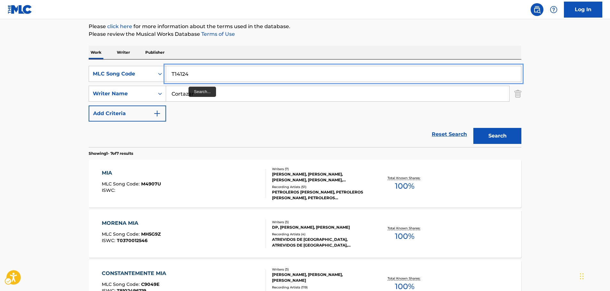
type input "T14124"
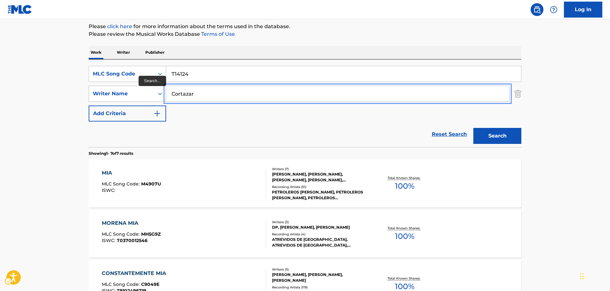
drag, startPoint x: 195, startPoint y: 91, endPoint x: 135, endPoint y: 91, distance: 60.8
click at [473, 128] on button "Search" at bounding box center [497, 136] width 48 height 16
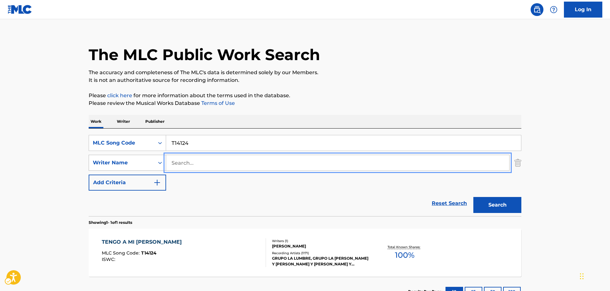
scroll to position [57, 0]
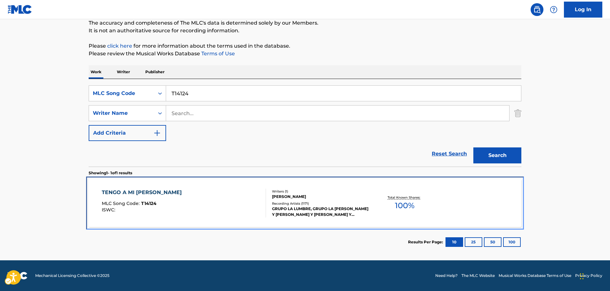
click at [266, 192] on div "Writers ( 1 ) [PERSON_NAME] Recording Artists ( 1171 ) GRUPO LA LUMBRE, GRUPO L…" at bounding box center [317, 203] width 103 height 28
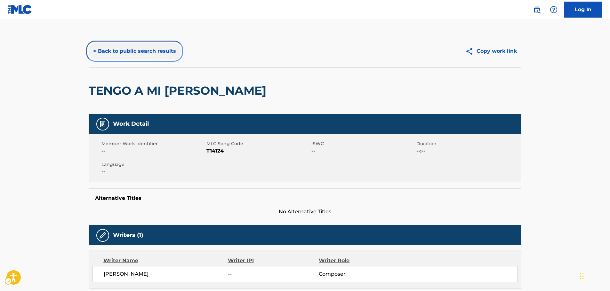
drag, startPoint x: 116, startPoint y: 51, endPoint x: 124, endPoint y: 100, distance: 49.9
click at [116, 51] on button "< Back to public search results" at bounding box center [135, 51] width 92 height 16
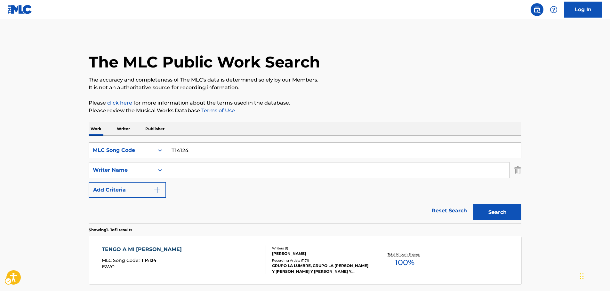
scroll to position [20, 0]
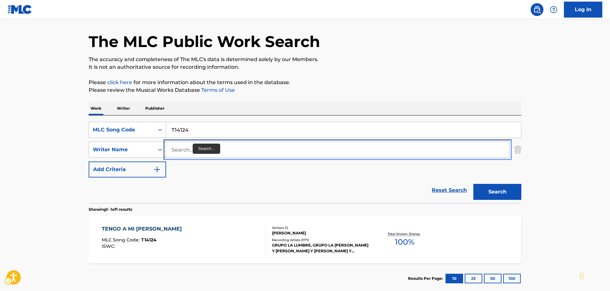
drag, startPoint x: 180, startPoint y: 151, endPoint x: 176, endPoint y: 148, distance: 5.6
paste input "Stahlkopff"
type input "Stahlkopff"
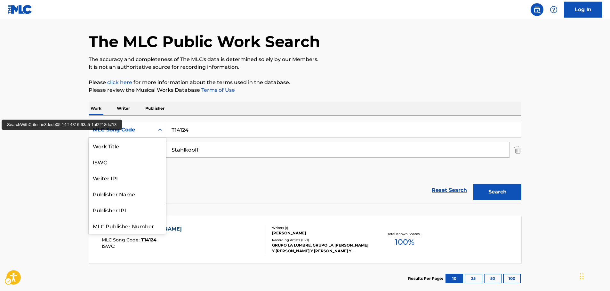
click at [160, 130] on icon "Search Form" at bounding box center [160, 130] width 6 height 6
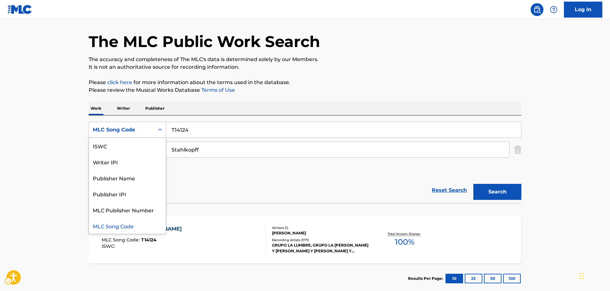
scroll to position [0, 0]
click at [144, 141] on div "Work Title" at bounding box center [127, 146] width 77 height 16
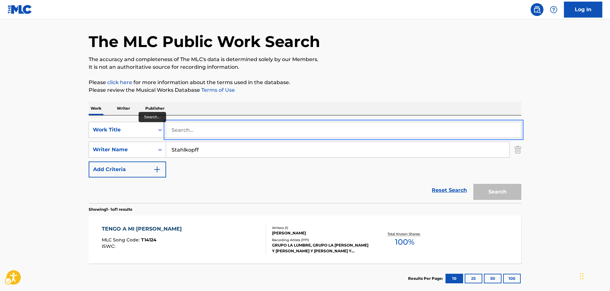
drag, startPoint x: 182, startPoint y: 130, endPoint x: 186, endPoint y: 110, distance: 19.6
paste input "Soledad"
type input "Soledad"
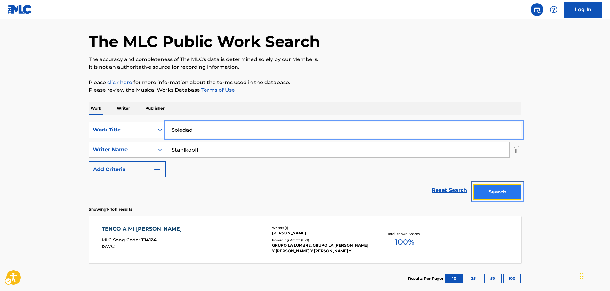
drag, startPoint x: 512, startPoint y: 190, endPoint x: 527, endPoint y: 182, distance: 17.3
click at [512, 190] on button "Search" at bounding box center [497, 192] width 48 height 16
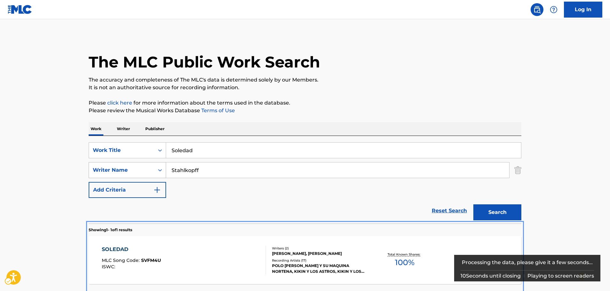
scroll to position [23, 0]
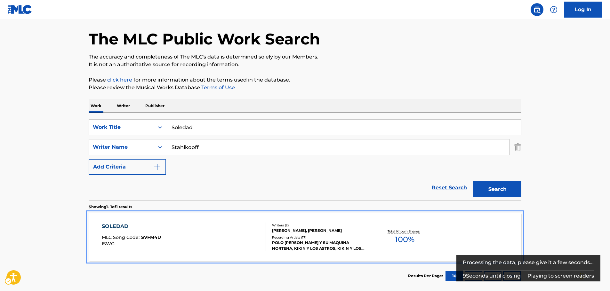
click at [172, 232] on div "SOLEDAD MLC Song Code : SVFM4U ISWC :" at bounding box center [184, 237] width 164 height 29
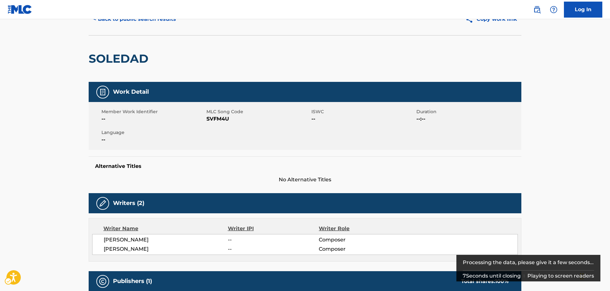
scroll to position [16, 0]
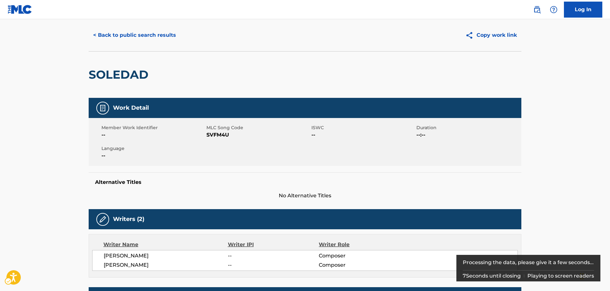
click at [214, 139] on span "MLC Song Code - SVFM4U" at bounding box center [257, 135] width 103 height 8
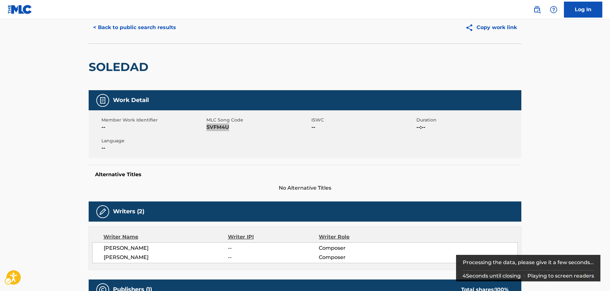
scroll to position [64, 0]
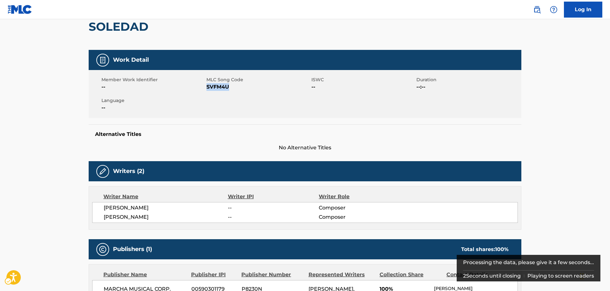
drag, startPoint x: 188, startPoint y: 218, endPoint x: 103, endPoint y: 211, distance: 85.4
click at [103, 211] on div "[PERSON_NAME] -- Composer [PERSON_NAME] -- Composer" at bounding box center [304, 212] width 425 height 21
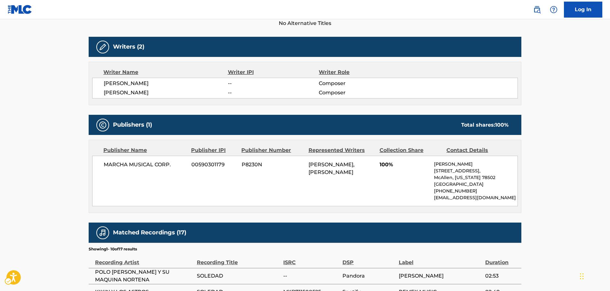
scroll to position [192, 0]
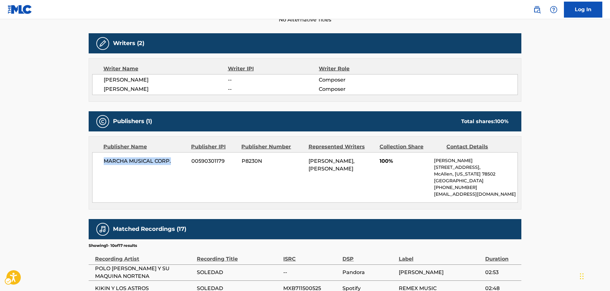
drag, startPoint x: 175, startPoint y: 166, endPoint x: 101, endPoint y: 166, distance: 74.2
click at [101, 166] on div "MARCHA MUSICAL CORP. 00590301179 P8230N [PERSON_NAME], [PERSON_NAME] 100% Arizb…" at bounding box center [304, 177] width 425 height 51
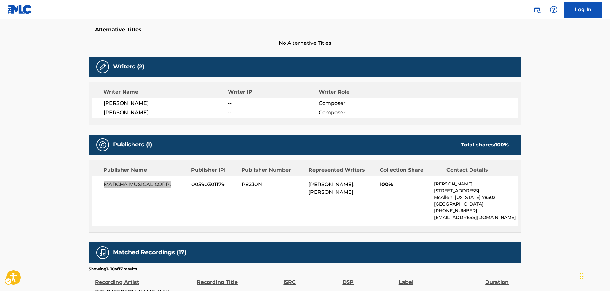
scroll to position [0, 0]
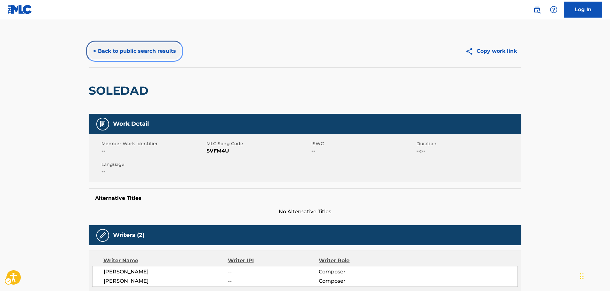
click at [126, 50] on button "< Back to public search results" at bounding box center [135, 51] width 92 height 16
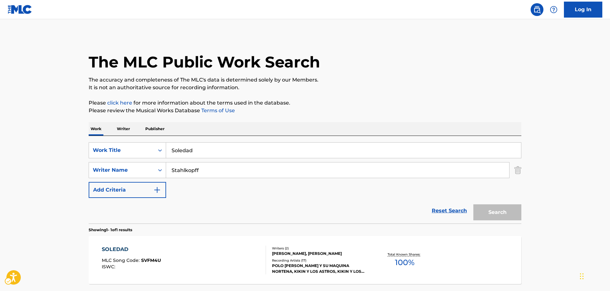
scroll to position [20, 0]
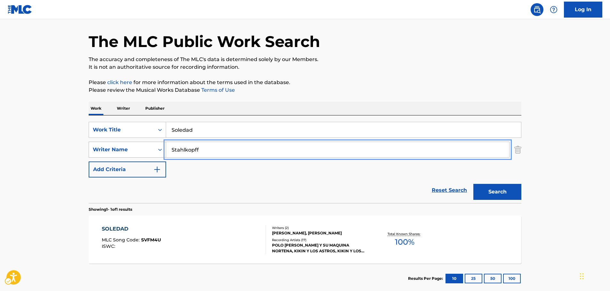
drag, startPoint x: 197, startPoint y: 150, endPoint x: 154, endPoint y: 150, distance: 43.5
paste input "Caldera"
type input "Caldera"
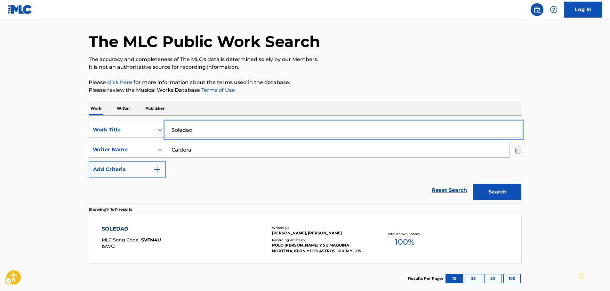
drag, startPoint x: 199, startPoint y: 130, endPoint x: 149, endPoint y: 127, distance: 50.3
paste input "La Tengo Chueca"
click at [505, 191] on button "Search" at bounding box center [497, 192] width 48 height 16
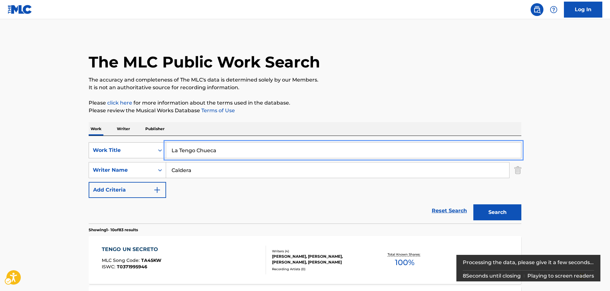
drag, startPoint x: 179, startPoint y: 150, endPoint x: 153, endPoint y: 151, distance: 26.2
click at [153, 151] on div "SearchWithCriteria10c434e8-b067-488f-a90c-5f160058f993 Work Title La Tengo Chue…" at bounding box center [305, 150] width 432 height 16
type input "Tengo Chueca"
click at [473, 204] on button "Search" at bounding box center [497, 212] width 48 height 16
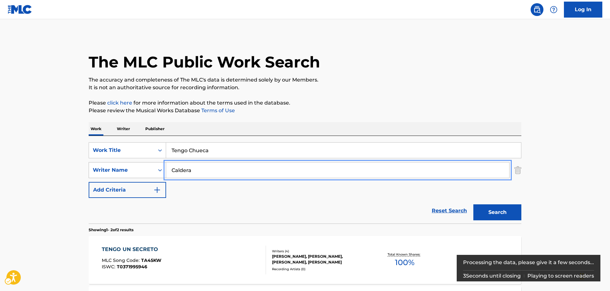
drag, startPoint x: 161, startPoint y: 174, endPoint x: 137, endPoint y: 176, distance: 24.1
click at [137, 176] on div "SearchWithCriteria5f2c8ad1-0786-4c36-a4bc-476696e7ece1 Writer Name [PERSON_NAME]" at bounding box center [305, 170] width 432 height 16
click at [473, 204] on button "Search" at bounding box center [497, 212] width 48 height 16
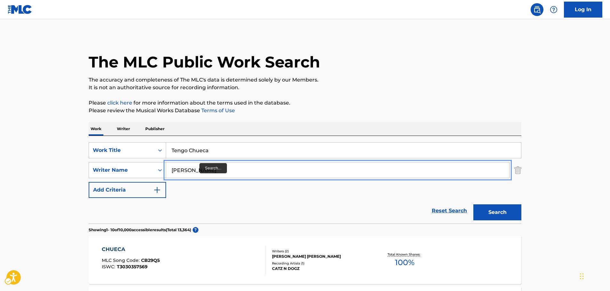
click at [473, 204] on button "Search" at bounding box center [497, 212] width 48 height 16
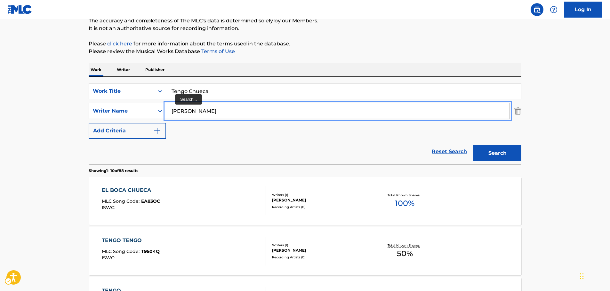
scroll to position [32, 0]
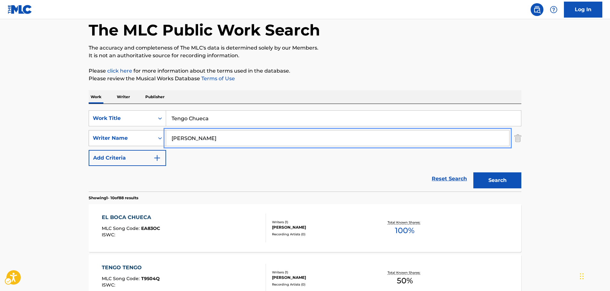
drag, startPoint x: 188, startPoint y: 141, endPoint x: 153, endPoint y: 140, distance: 35.2
click at [153, 140] on div "SearchWithCriteria5f2c8ad1-0786-4c36-a4bc-476696e7ece1 Writer Name [PERSON_NAME]" at bounding box center [305, 138] width 432 height 16
paste input "[PERSON_NAME]"
type input "[PERSON_NAME]"
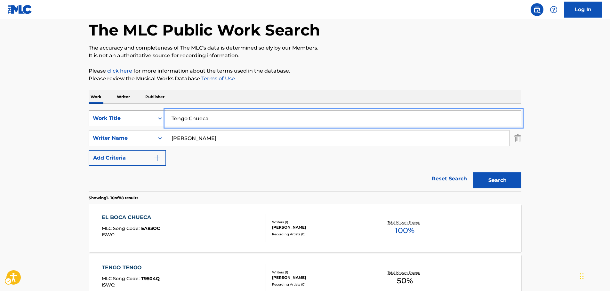
drag, startPoint x: 151, startPoint y: 121, endPoint x: 134, endPoint y: 120, distance: 16.7
click at [134, 120] on div "SearchWithCriteria10c434e8-b067-488f-a90c-5f160058f993 Work Title Tengo Chueca" at bounding box center [305, 118] width 432 height 16
type input "sin ti"
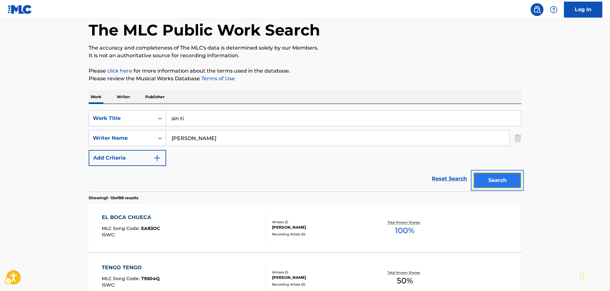
click at [493, 185] on button "Search" at bounding box center [497, 180] width 48 height 16
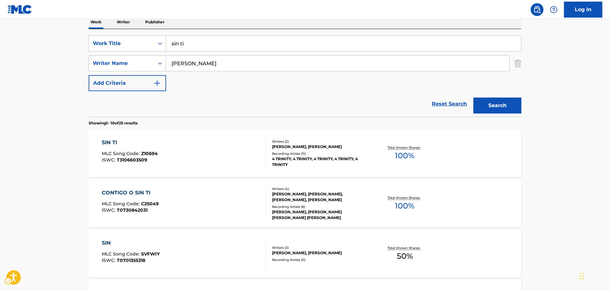
scroll to position [72, 0]
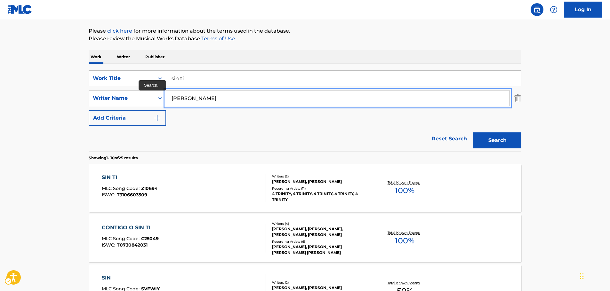
drag, startPoint x: 188, startPoint y: 99, endPoint x: 155, endPoint y: 97, distance: 32.3
click at [155, 97] on div "SearchWithCriteria5f2c8ad1-0786-4c36-a4bc-476696e7ece1 Writer Name [PERSON_NAME]" at bounding box center [305, 98] width 432 height 16
paste input "Terraza"
type input "Terrazas"
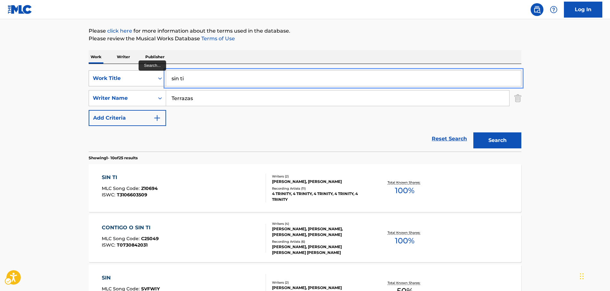
drag, startPoint x: 170, startPoint y: 79, endPoint x: 140, endPoint y: 80, distance: 29.8
click at [139, 80] on div "SearchWithCriteria10c434e8-b067-488f-a90c-5f160058f993 Work Title sin ti" at bounding box center [305, 78] width 432 height 16
paste input "Cumbia Del Rio"
type input "Cumbia Del Rio"
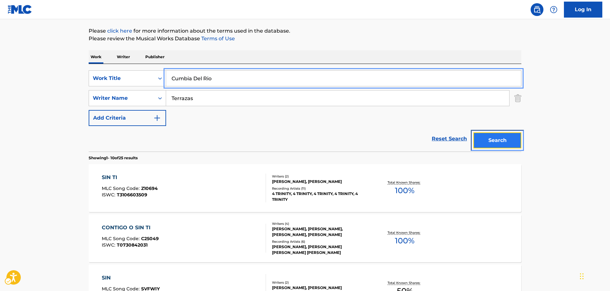
click at [483, 143] on button "Search" at bounding box center [497, 140] width 48 height 16
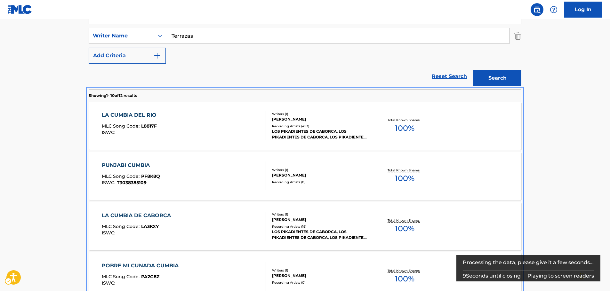
scroll to position [128, 0]
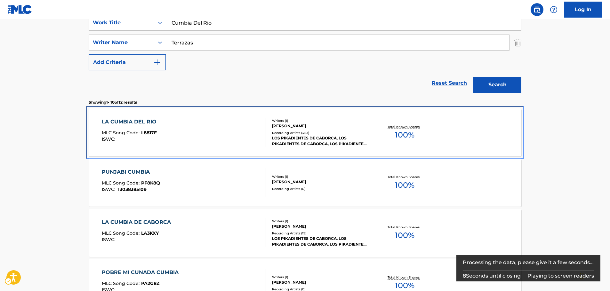
click at [196, 129] on div "LA CUMBIA DEL RIO MLC Song Code : L8817F ISWC :" at bounding box center [184, 132] width 164 height 29
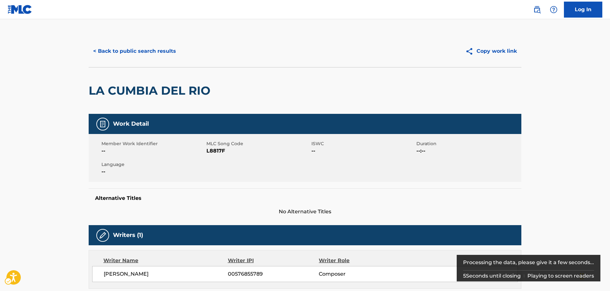
click at [214, 151] on span "MLC Song Code - L8817F" at bounding box center [257, 151] width 103 height 8
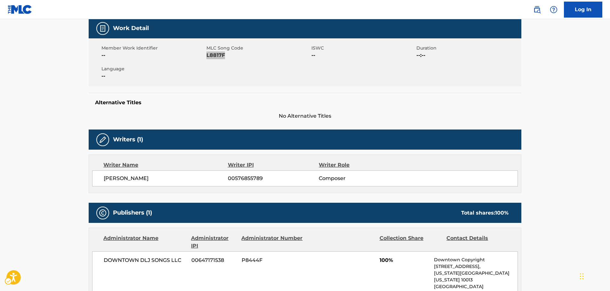
scroll to position [96, 0]
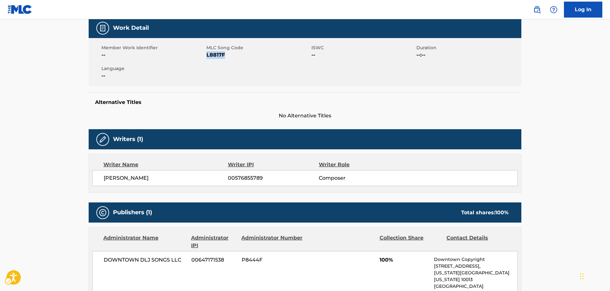
drag, startPoint x: 218, startPoint y: 180, endPoint x: 88, endPoint y: 180, distance: 130.2
click at [88, 180] on div "< Back to public search results Copy work link LA CUMBIA DEL RIO Work Detail Me…" at bounding box center [305, 260] width 448 height 643
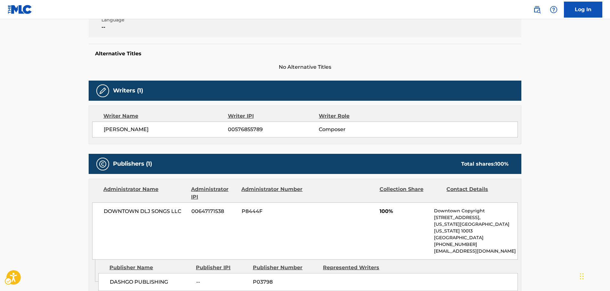
scroll to position [224, 0]
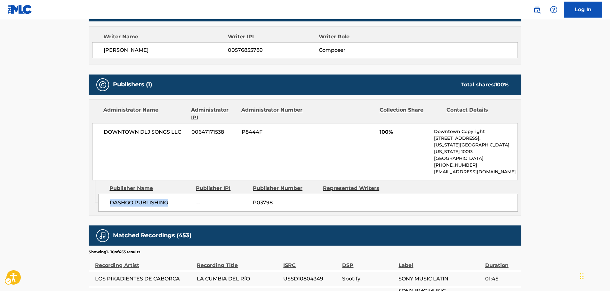
drag, startPoint x: 168, startPoint y: 198, endPoint x: 120, endPoint y: 191, distance: 48.5
click at [109, 200] on div "DASHGO PUBLISHING -- P03798" at bounding box center [307, 203] width 419 height 18
drag, startPoint x: 182, startPoint y: 132, endPoint x: 100, endPoint y: 137, distance: 82.4
click at [100, 137] on div "DOWNTOWN DLJ SONGS LLC 00647171538 P8444F 100% Downtown Copyright [STREET_ADDRE…" at bounding box center [304, 151] width 425 height 57
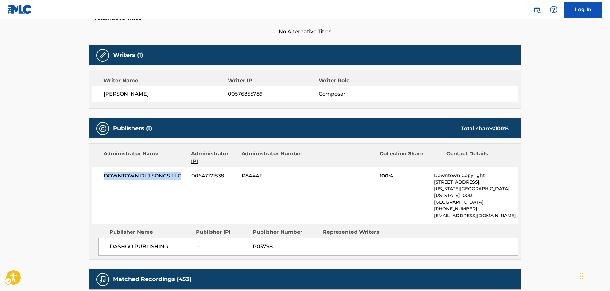
scroll to position [0, 0]
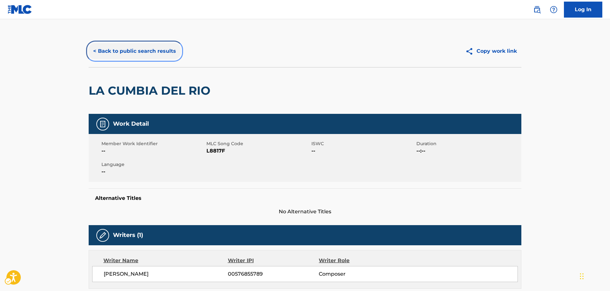
click at [129, 52] on button "< Back to public search results" at bounding box center [135, 51] width 92 height 16
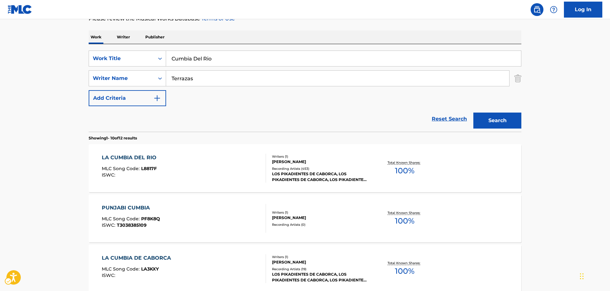
scroll to position [64, 0]
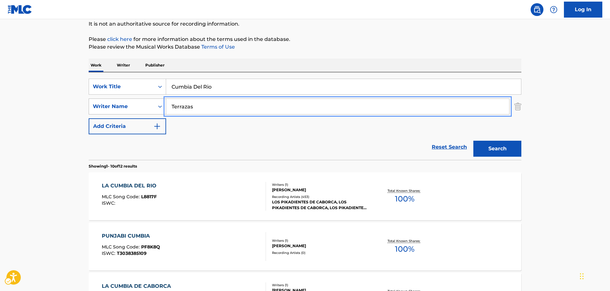
drag, startPoint x: 192, startPoint y: 108, endPoint x: 164, endPoint y: 104, distance: 27.8
paste input "urribiate"
type input "[PERSON_NAME]"
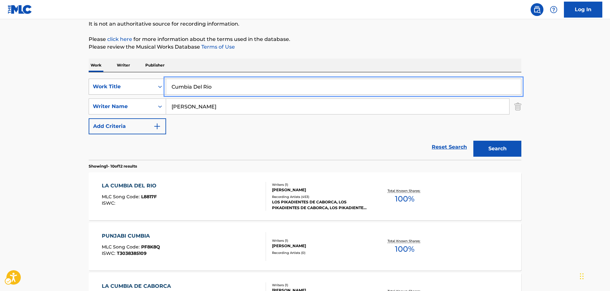
drag, startPoint x: 118, startPoint y: 85, endPoint x: 109, endPoint y: 80, distance: 9.4
paste input "Tuya En Septiembre"
type input "Tuya En Septiembre"
click at [499, 148] on button "Search" at bounding box center [497, 149] width 48 height 16
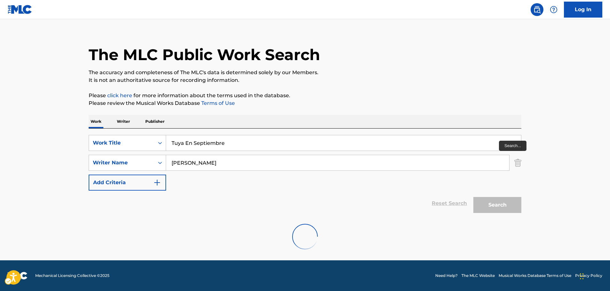
scroll to position [0, 0]
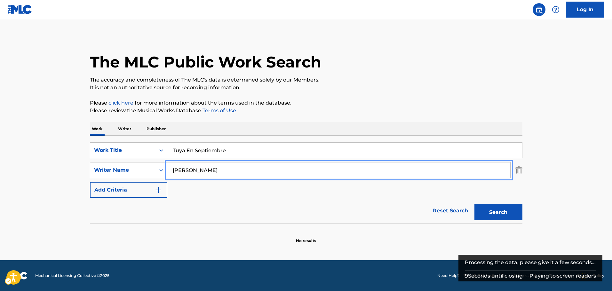
drag, startPoint x: 142, startPoint y: 169, endPoint x: 125, endPoint y: 169, distance: 16.6
click at [125, 169] on div "SearchWithCriteria5f2c8ad1-0786-4c36-a4bc-476696e7ece1 Writer Name [PERSON_NAME]" at bounding box center [306, 170] width 432 height 16
click at [474, 204] on button "Search" at bounding box center [498, 212] width 48 height 16
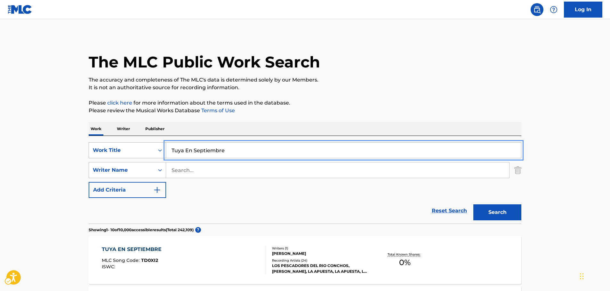
drag, startPoint x: 199, startPoint y: 152, endPoint x: 161, endPoint y: 151, distance: 38.1
click at [161, 151] on div "SearchWithCriteria10c434e8-b067-488f-a90c-5f160058f993 Work Title Tuya En Septi…" at bounding box center [305, 150] width 432 height 16
paste input "Grey Owl"
type input "Grey Owl"
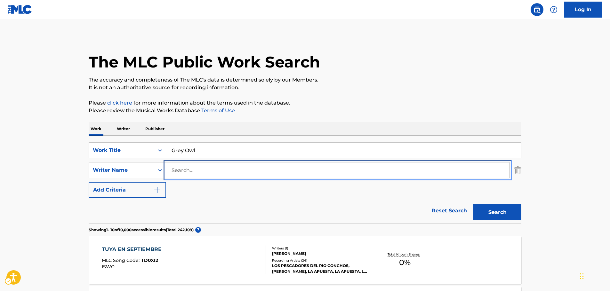
click at [188, 173] on input "Search..." at bounding box center [337, 170] width 343 height 15
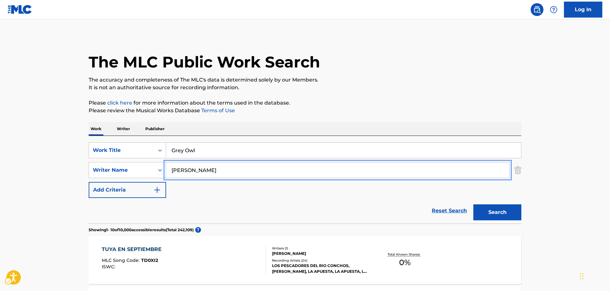
click at [502, 220] on div "Search" at bounding box center [495, 211] width 51 height 26
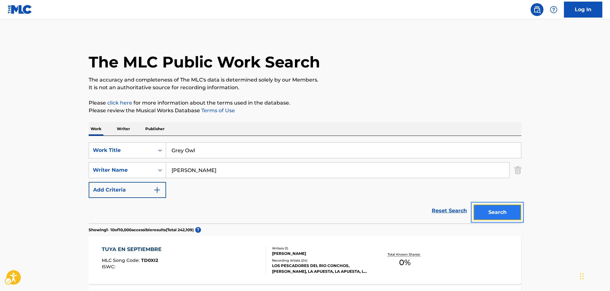
click at [503, 216] on button "Search" at bounding box center [497, 212] width 48 height 16
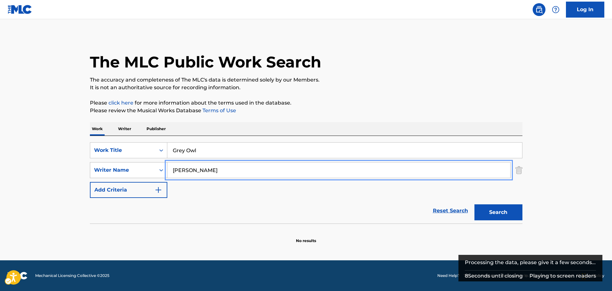
drag, startPoint x: 199, startPoint y: 171, endPoint x: 134, endPoint y: 171, distance: 65.3
click at [134, 171] on div "SearchWithCriteria5f2c8ad1-0786-4c36-a4bc-476696e7ece1 Writer Name [PERSON_NAME]" at bounding box center [306, 170] width 432 height 16
click at [474, 204] on button "Search" at bounding box center [498, 212] width 48 height 16
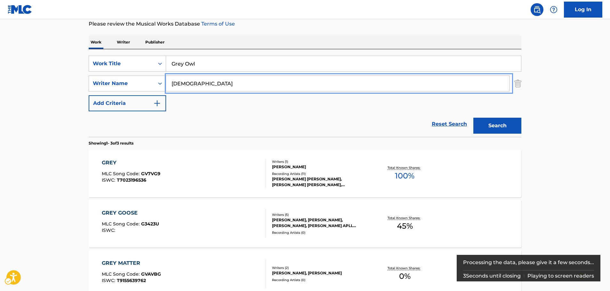
scroll to position [61, 0]
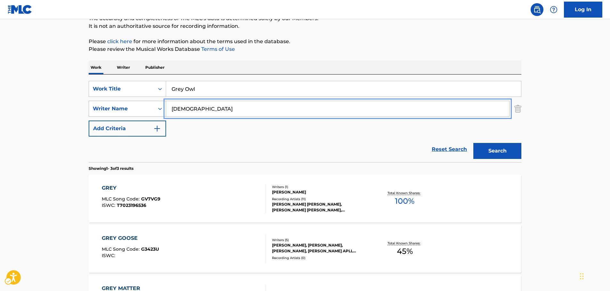
drag, startPoint x: 205, startPoint y: 112, endPoint x: 139, endPoint y: 110, distance: 65.6
click at [139, 110] on div "SearchWithCriteria5f2c8ad1-0786-4c36-a4bc-476696e7ece1 Writer Name [PERSON_NAME]" at bounding box center [305, 109] width 432 height 16
paste input "Sierra"
type input "Sierra"
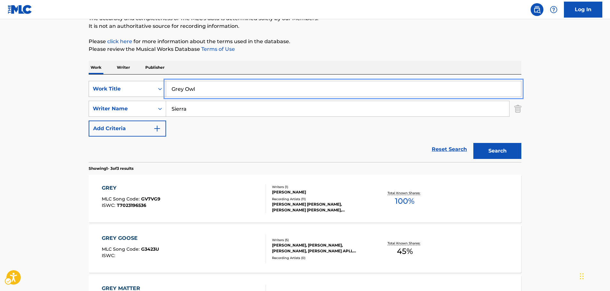
drag, startPoint x: 195, startPoint y: 88, endPoint x: 114, endPoint y: 87, distance: 81.3
click at [114, 87] on div "SearchWithCriteria10c434e8-b067-488f-a90c-5f160058f993 Work Title Grey Owl" at bounding box center [305, 89] width 432 height 16
paste input "[PERSON_NAME]"
type input "[PERSON_NAME]"
click at [500, 151] on button "Search" at bounding box center [497, 151] width 48 height 16
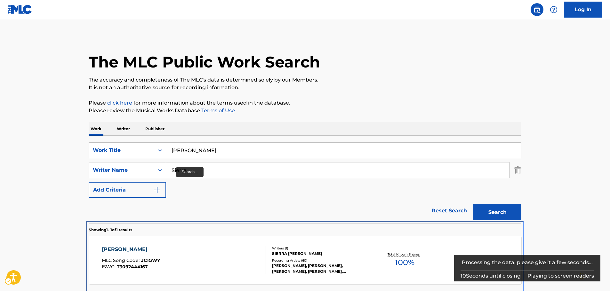
scroll to position [23, 0]
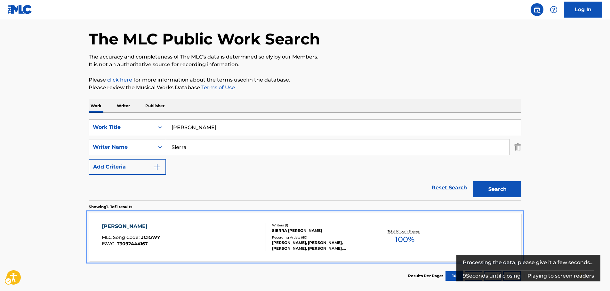
click at [163, 234] on div "[PERSON_NAME] MLC Song Code : JC1GWY ISWC : T3092444167" at bounding box center [184, 237] width 164 height 29
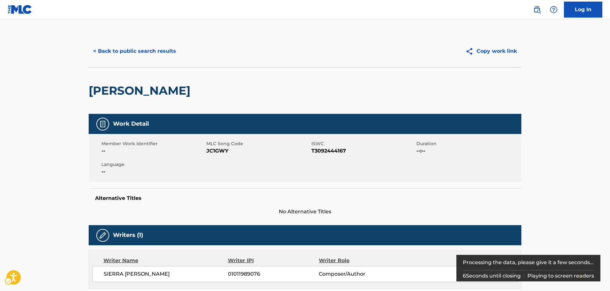
click at [213, 150] on span "MLC Song Code - JC1GWY" at bounding box center [257, 151] width 103 height 8
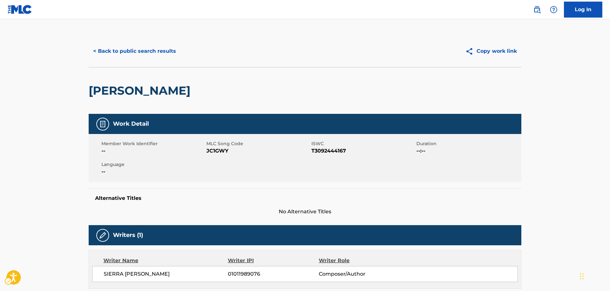
click at [319, 150] on span "ISWC - T3092444167" at bounding box center [362, 151] width 103 height 8
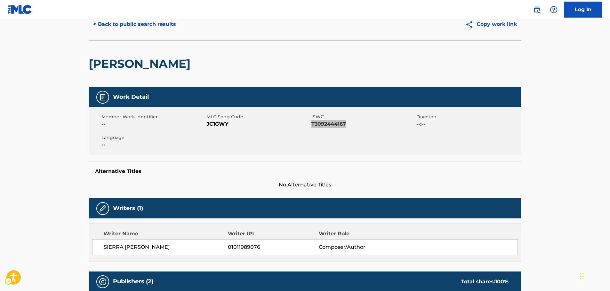
scroll to position [64, 0]
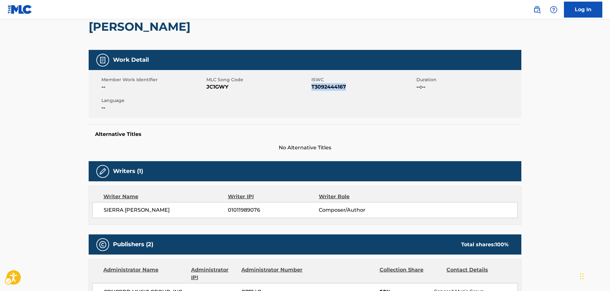
drag, startPoint x: 189, startPoint y: 211, endPoint x: 106, endPoint y: 212, distance: 83.2
click at [104, 212] on span "SIERRA [PERSON_NAME]" at bounding box center [166, 210] width 124 height 8
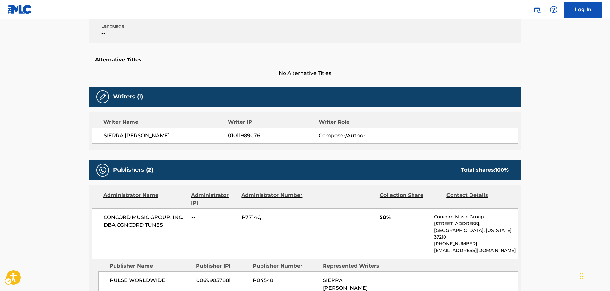
scroll to position [224, 0]
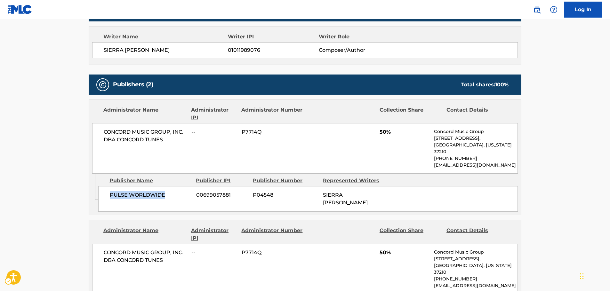
drag, startPoint x: 169, startPoint y: 186, endPoint x: 104, endPoint y: 192, distance: 65.2
click at [104, 192] on div "PULSE WORLDWIDE 00699057881 P04548 SIERRA [PERSON_NAME]" at bounding box center [307, 199] width 419 height 26
drag, startPoint x: 145, startPoint y: 140, endPoint x: 101, endPoint y: 134, distance: 44.2
click at [101, 134] on div "CONCORD MUSIC GROUP, INC. DBA CONCORD TUNES -- P7714Q 50% Concord Music Group […" at bounding box center [304, 148] width 425 height 51
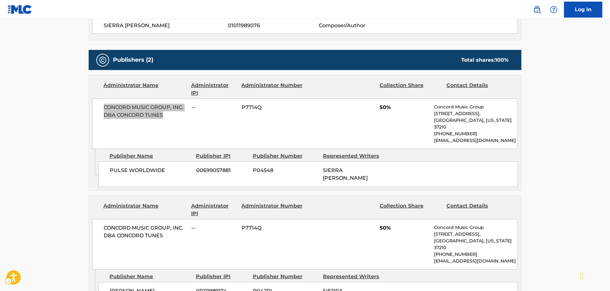
scroll to position [288, 0]
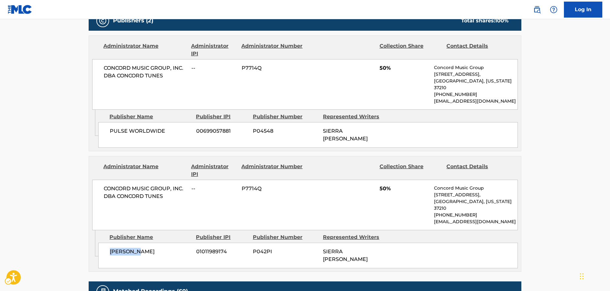
drag, startPoint x: 145, startPoint y: 242, endPoint x: 103, endPoint y: 242, distance: 41.9
click at [103, 243] on div "[PERSON_NAME] 01011989174 P042PI SIERRA [PERSON_NAME]" at bounding box center [307, 256] width 419 height 26
drag, startPoint x: 149, startPoint y: 188, endPoint x: 100, endPoint y: 182, distance: 49.0
click at [100, 182] on div "CONCORD MUSIC GROUP, INC. DBA CONCORD TUNES -- P7714Q 50% Concord Music Group […" at bounding box center [304, 205] width 425 height 51
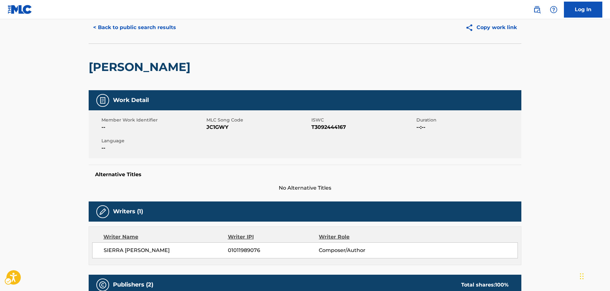
scroll to position [0, 0]
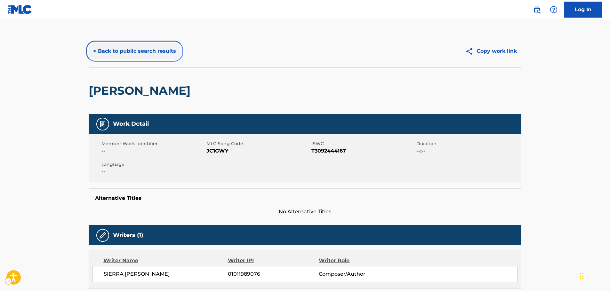
click at [130, 49] on button "< Back to public search results" at bounding box center [135, 51] width 92 height 16
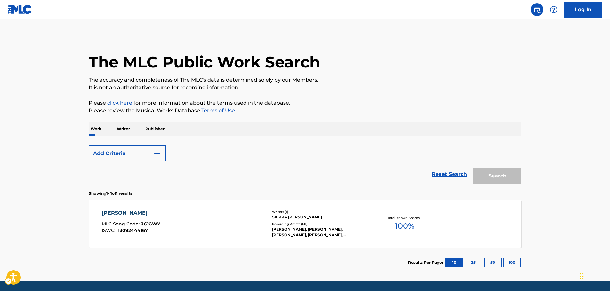
scroll to position [20, 0]
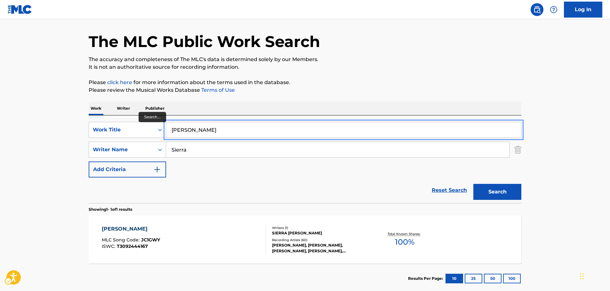
drag, startPoint x: 169, startPoint y: 131, endPoint x: 65, endPoint y: 128, distance: 104.3
paste input "[PERSON_NAME]"
type input "[PERSON_NAME]"
click at [12, 128] on main "The MLC Public Work Search The accuracy and completeness of The MLC's data is d…" at bounding box center [305, 148] width 610 height 298
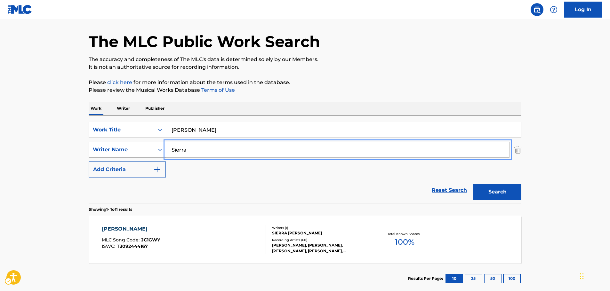
drag, startPoint x: 185, startPoint y: 150, endPoint x: 146, endPoint y: 150, distance: 38.7
paste input "[PERSON_NAME]"
type input "[PERSON_NAME]"
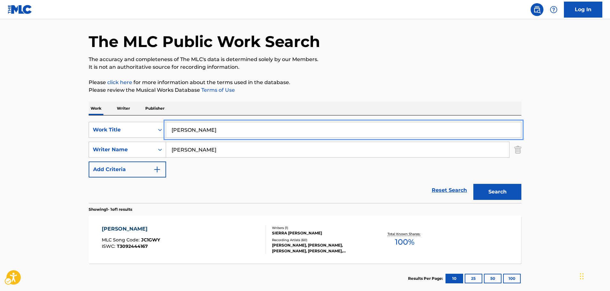
drag, startPoint x: 166, startPoint y: 132, endPoint x: 81, endPoint y: 133, distance: 85.1
click at [81, 133] on main "The MLC Public Work Search The accuracy and completeness of The MLC's data is d…" at bounding box center [305, 148] width 610 height 298
paste input "Just Like Leaving"
type input "Just Like Leaving"
click at [499, 194] on button "Search" at bounding box center [497, 192] width 48 height 16
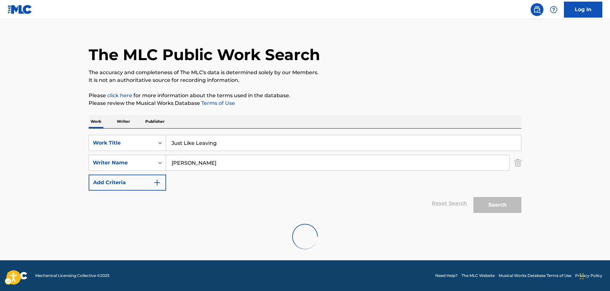
scroll to position [0, 0]
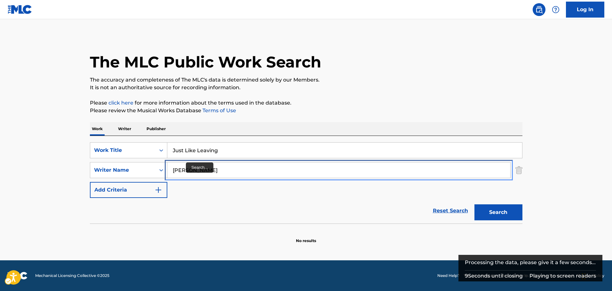
click at [187, 172] on input "[PERSON_NAME]" at bounding box center [338, 170] width 343 height 15
drag, startPoint x: 187, startPoint y: 171, endPoint x: 149, endPoint y: 170, distance: 38.1
click at [149, 170] on div "SearchWithCriteria5f2c8ad1-0786-4c36-a4bc-476696e7ece1 Writer Name [PERSON_NAME]" at bounding box center [306, 170] width 432 height 16
type input "White"
click at [474, 204] on button "Search" at bounding box center [498, 212] width 48 height 16
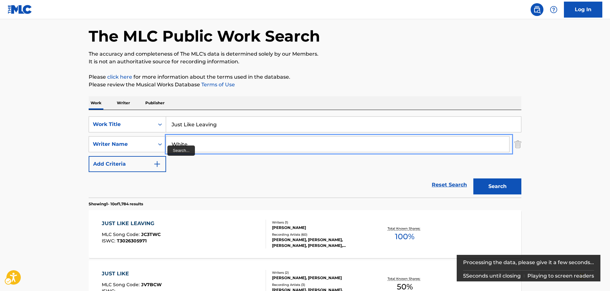
scroll to position [64, 0]
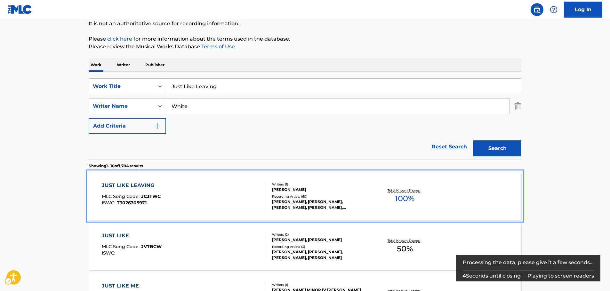
click at [163, 193] on div "JUST LIKE LEAVING MLC Song Code : JC3TWC ISWC : T3026305971" at bounding box center [184, 196] width 164 height 29
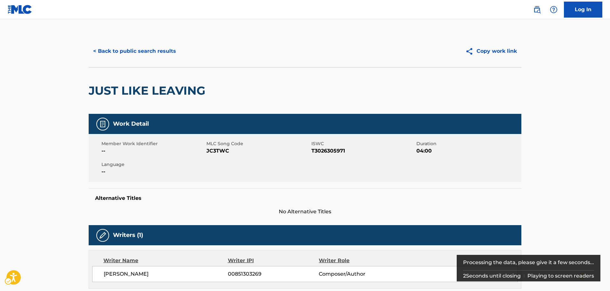
click at [218, 151] on span "MLC Song Code - JC3TWC" at bounding box center [257, 151] width 103 height 8
drag, startPoint x: 218, startPoint y: 151, endPoint x: 9, endPoint y: 157, distance: 208.3
click at [217, 151] on span "MLC Song Code - JC3TWC" at bounding box center [257, 151] width 103 height 8
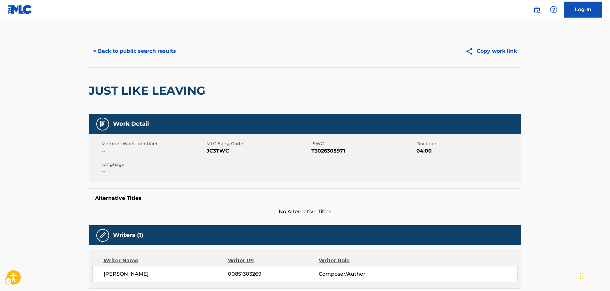
click at [323, 148] on span "ISWC - T3026305971" at bounding box center [362, 151] width 103 height 8
click at [323, 152] on span "ISWC - T3026305971" at bounding box center [362, 151] width 103 height 8
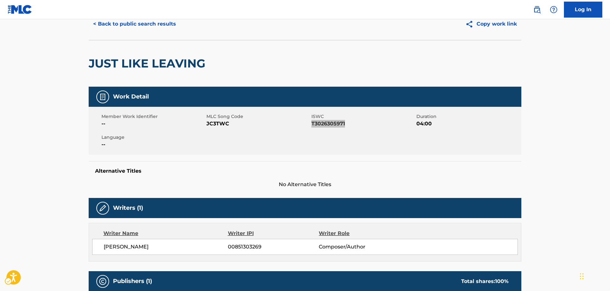
scroll to position [64, 0]
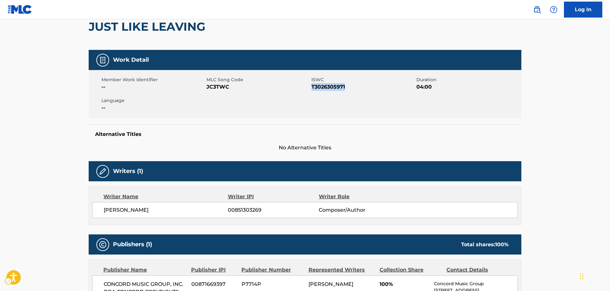
drag, startPoint x: 174, startPoint y: 210, endPoint x: 102, endPoint y: 212, distance: 71.7
click at [102, 212] on div "[PERSON_NAME] 00851303269 Composer/Author" at bounding box center [304, 210] width 425 height 16
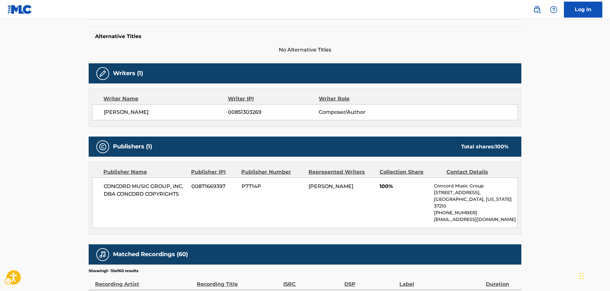
scroll to position [224, 0]
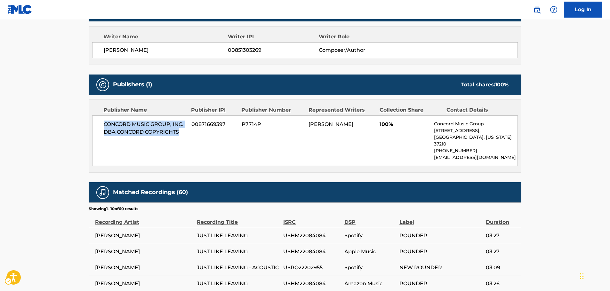
drag, startPoint x: 183, startPoint y: 134, endPoint x: 102, endPoint y: 126, distance: 81.0
click at [102, 126] on div "CONCORD MUSIC GROUP, INC. DBA CONCORD COPYRIGHTS 00871669397 P7714P [PERSON_NAM…" at bounding box center [304, 140] width 425 height 51
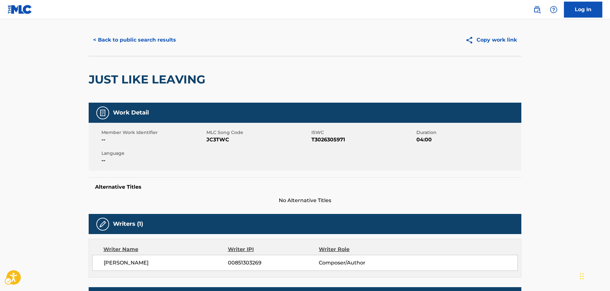
scroll to position [0, 0]
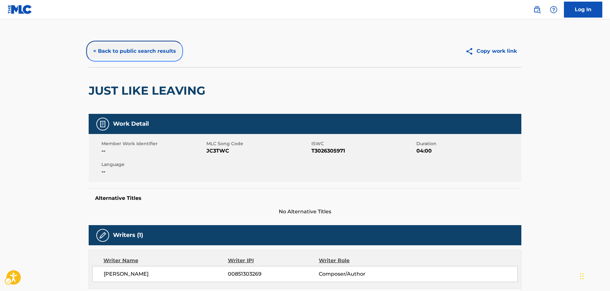
click at [127, 50] on button "< Back to public search results" at bounding box center [135, 51] width 92 height 16
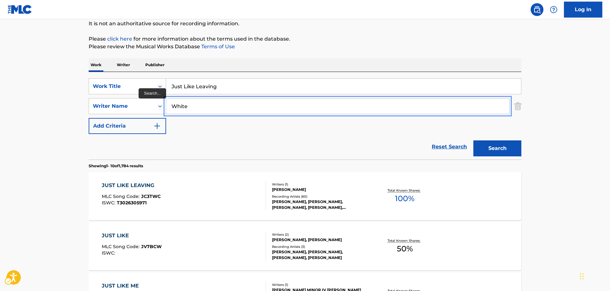
paste input "alters"
type input "[PERSON_NAME]"
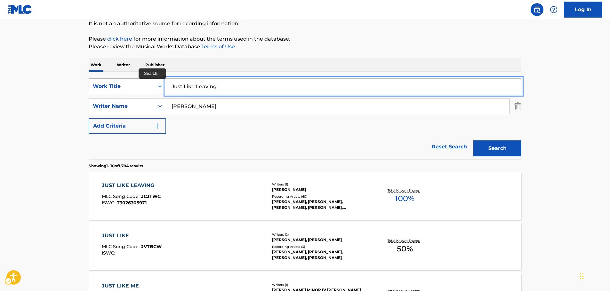
drag, startPoint x: 202, startPoint y: 87, endPoint x: 126, endPoint y: 90, distance: 76.2
paste input "Dreamers"
type input "Dreamers"
click at [507, 149] on button "Search" at bounding box center [497, 148] width 48 height 16
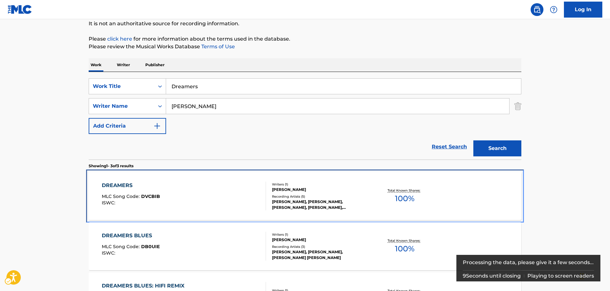
click at [201, 192] on div "DREAMERS MLC Song Code : DVCBIB ISWC :" at bounding box center [184, 196] width 164 height 29
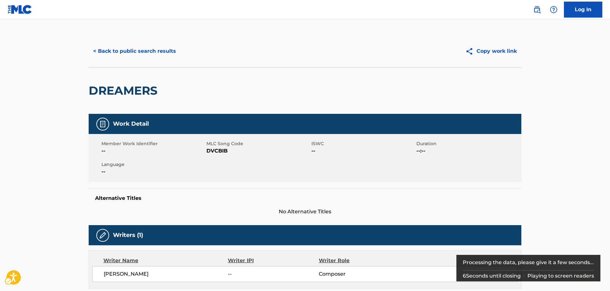
click at [216, 150] on span "MLC Song Code - DVCBIB" at bounding box center [257, 151] width 103 height 8
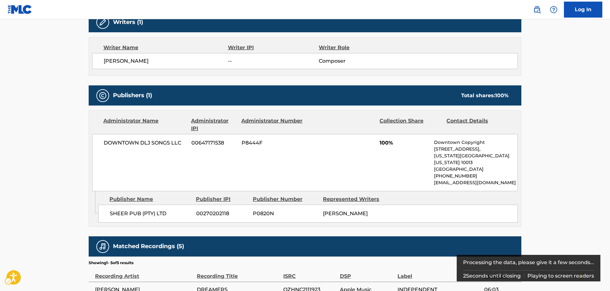
scroll to position [224, 0]
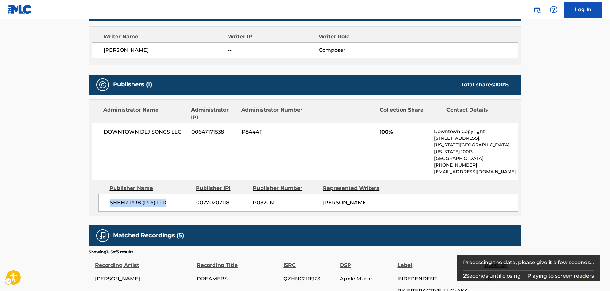
drag, startPoint x: 173, startPoint y: 195, endPoint x: 105, endPoint y: 198, distance: 67.6
click at [105, 198] on div "SHEER PUB (PTY) LTD 00270202118 P0820N [PERSON_NAME]" at bounding box center [307, 203] width 419 height 18
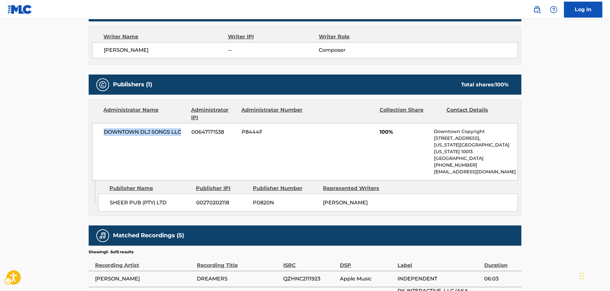
drag, startPoint x: 186, startPoint y: 131, endPoint x: 92, endPoint y: 134, distance: 94.1
click at [92, 134] on div "Administrator Name Administrator IPI Administrator Number Collection Share Cont…" at bounding box center [305, 140] width 432 height 81
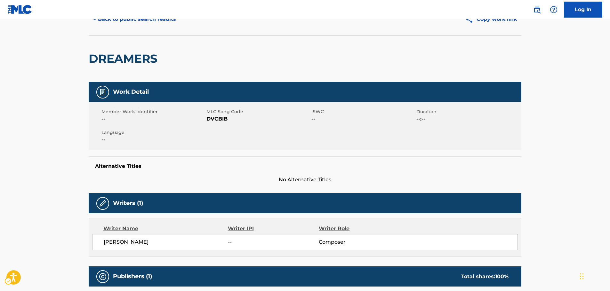
scroll to position [0, 0]
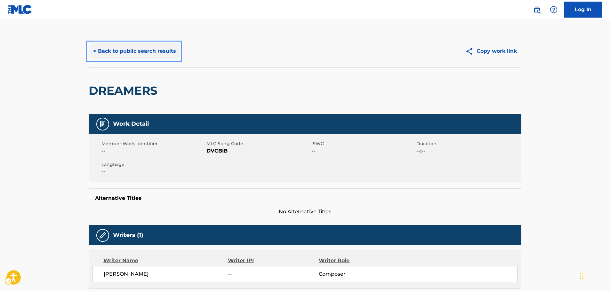
click at [118, 53] on button "< Back to public search results" at bounding box center [135, 51] width 92 height 16
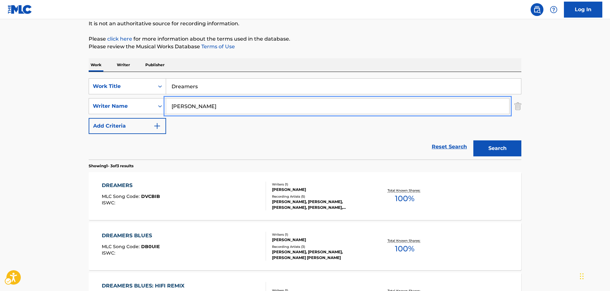
drag, startPoint x: 198, startPoint y: 106, endPoint x: 189, endPoint y: 100, distance: 10.6
paste input "[PERSON_NAME]"
type input "[PERSON_NAME]"
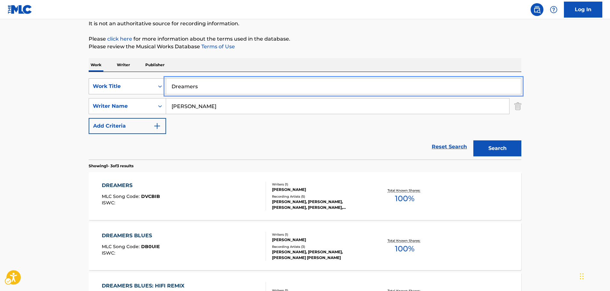
drag, startPoint x: 183, startPoint y: 85, endPoint x: 92, endPoint y: 81, distance: 90.6
paste input "Would You Believe in Me"
type input "Would You Believe in Me"
click at [511, 149] on button "Search" at bounding box center [497, 148] width 48 height 16
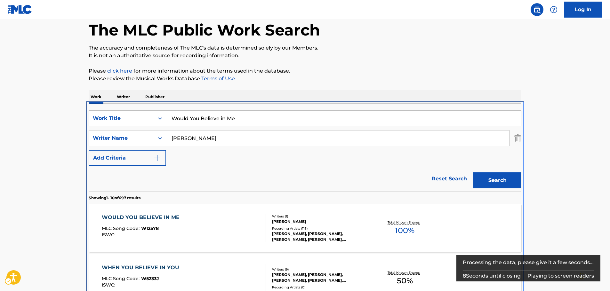
scroll to position [136, 0]
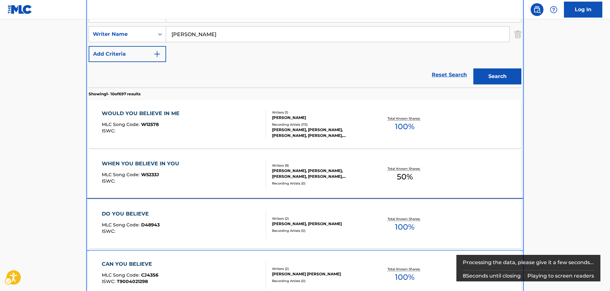
click at [205, 213] on div "DO YOU BELIEVE MLC Song Code : D48943 ISWC :" at bounding box center [184, 224] width 164 height 29
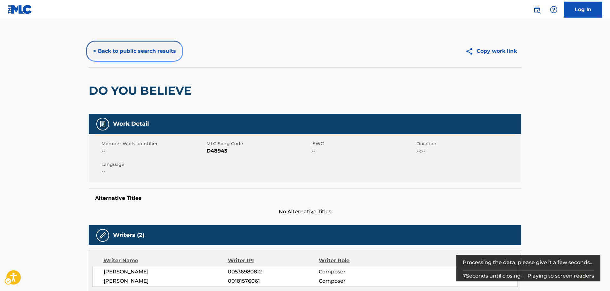
click at [130, 47] on button "< Back to public search results" at bounding box center [135, 51] width 92 height 16
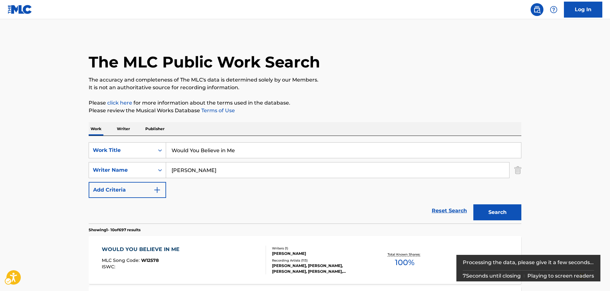
scroll to position [136, 0]
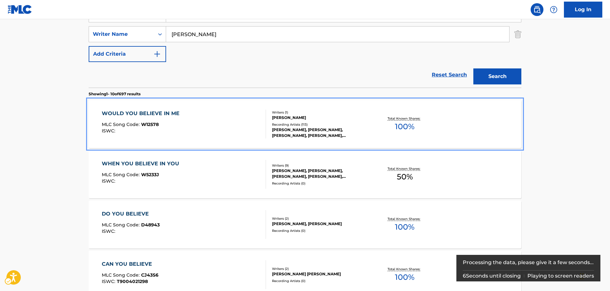
click at [215, 123] on div "WOULD YOU BELIEVE IN ME MLC Song Code : W12578 ISWC :" at bounding box center [184, 124] width 164 height 29
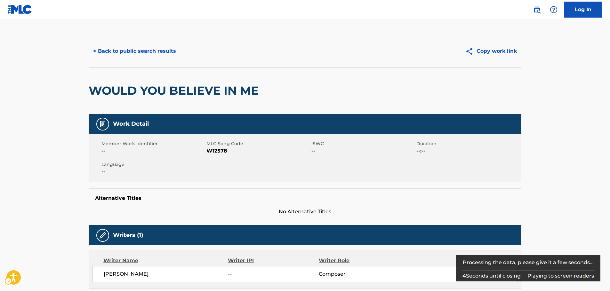
click at [216, 154] on span "MLC Song Code - W12578" at bounding box center [257, 151] width 103 height 8
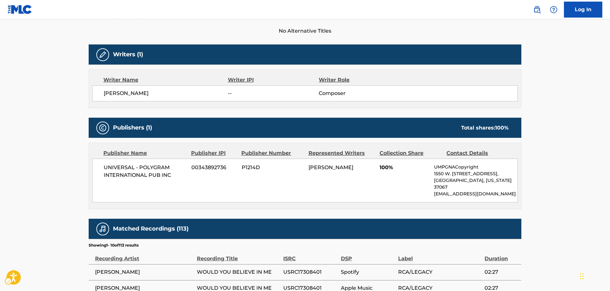
scroll to position [192, 0]
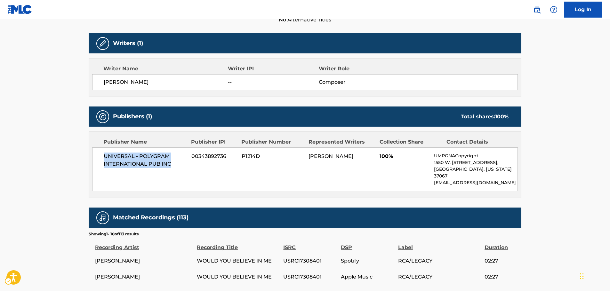
drag, startPoint x: 174, startPoint y: 163, endPoint x: 102, endPoint y: 157, distance: 72.9
click at [102, 157] on div "UNIVERSAL - POLYGRAM INTERNATIONAL PUB INC 00343892736 P1214D [PERSON_NAME] 100…" at bounding box center [304, 169] width 425 height 44
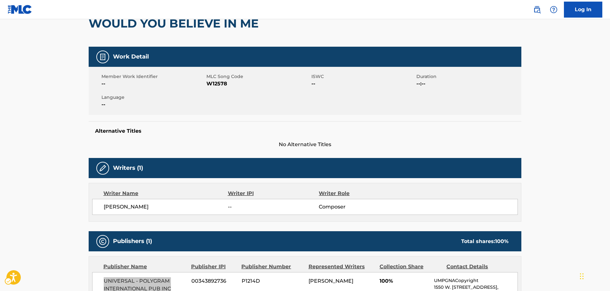
scroll to position [0, 0]
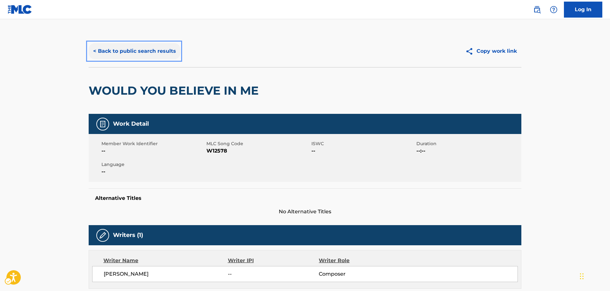
click at [124, 49] on button "< Back to public search results" at bounding box center [135, 51] width 92 height 16
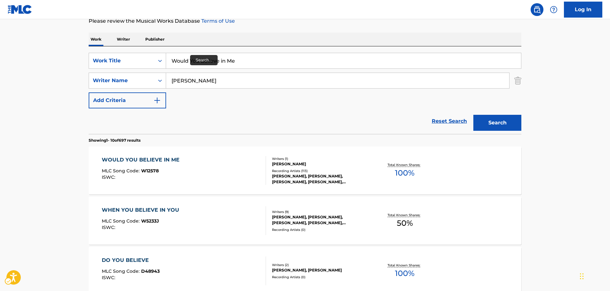
scroll to position [40, 0]
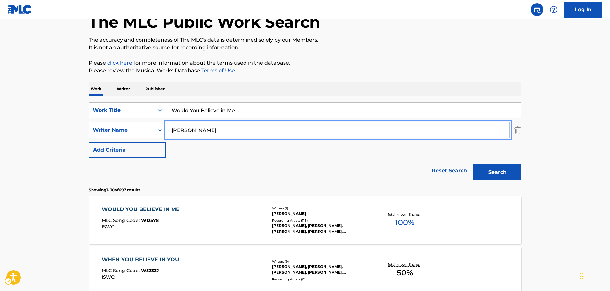
drag, startPoint x: 203, startPoint y: 133, endPoint x: 137, endPoint y: 127, distance: 67.1
paste input "Hauenstei"
type input "[PERSON_NAME]"
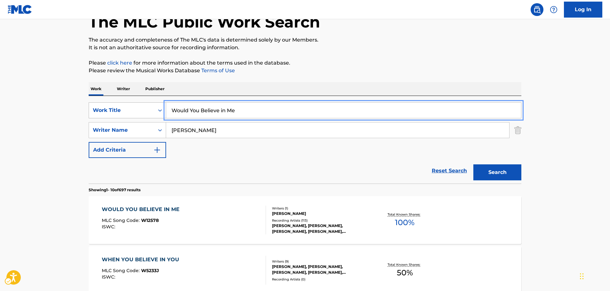
drag, startPoint x: 163, startPoint y: 108, endPoint x: 138, endPoint y: 107, distance: 25.3
paste input "Love [PERSON_NAME]"
click at [187, 111] on input "Love machine" at bounding box center [343, 110] width 355 height 15
type input "Lovemachine"
click at [497, 174] on button "Search" at bounding box center [497, 172] width 48 height 16
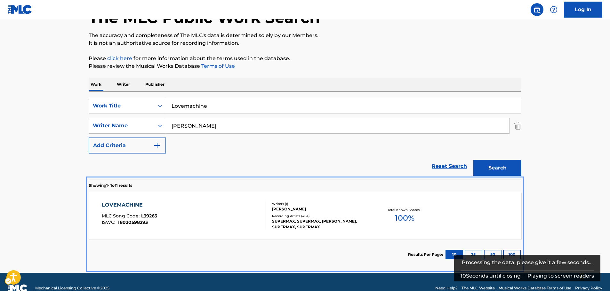
scroll to position [57, 0]
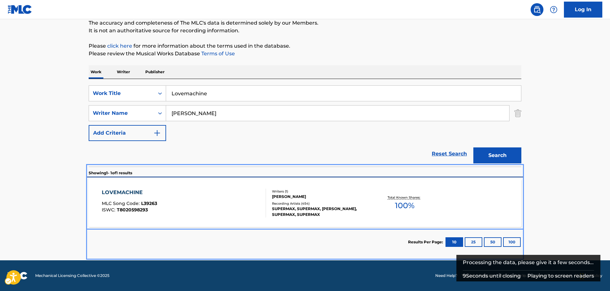
click at [210, 203] on div "LOVEMACHINE MLC Song Code : L39263 ISWC : T8020598293" at bounding box center [184, 203] width 164 height 29
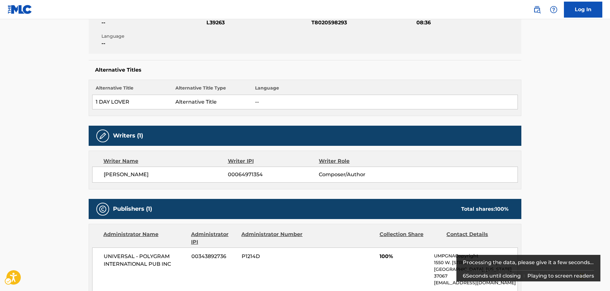
scroll to position [57, 0]
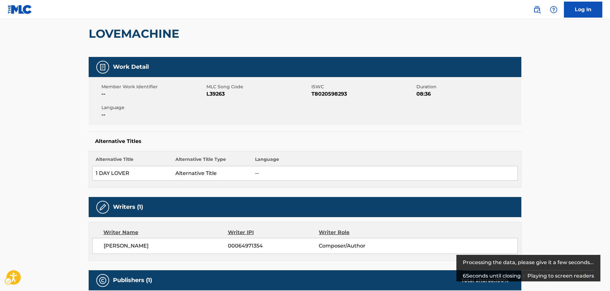
drag, startPoint x: 216, startPoint y: 95, endPoint x: 20, endPoint y: 109, distance: 196.6
click at [216, 95] on span "MLC Song Code - L39263" at bounding box center [257, 94] width 103 height 8
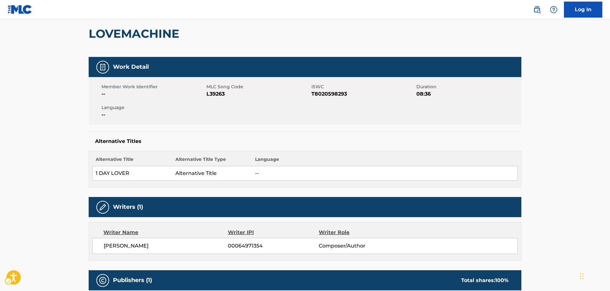
click at [331, 95] on span "ISWC - T8020598293" at bounding box center [362, 94] width 103 height 8
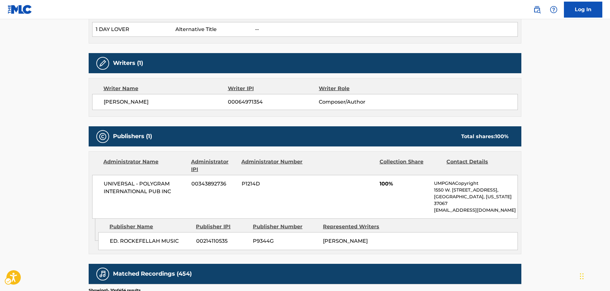
scroll to position [217, 0]
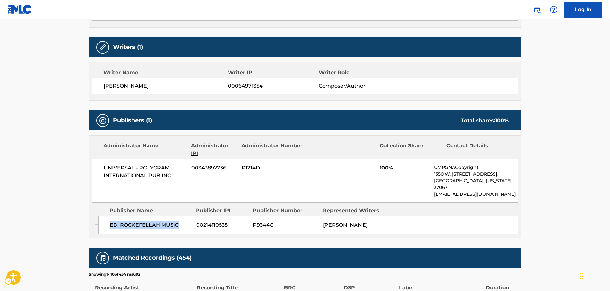
drag, startPoint x: 146, startPoint y: 216, endPoint x: 102, endPoint y: 220, distance: 44.0
click at [102, 220] on div "ED. ROCKEFELLAH MUSIC 00214110535 P9344G [PERSON_NAME]" at bounding box center [307, 225] width 419 height 18
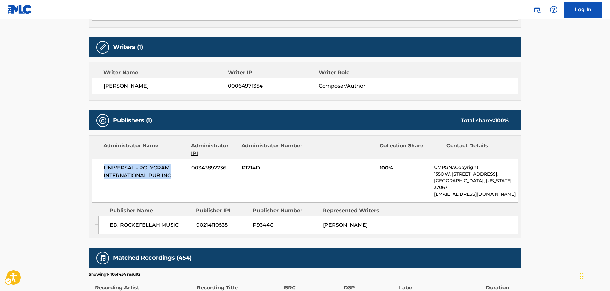
drag, startPoint x: 172, startPoint y: 176, endPoint x: 98, endPoint y: 169, distance: 74.5
click at [98, 169] on div "UNIVERSAL - POLYGRAM INTERNATIONAL PUB INC 00343892736 P1214D 100% UMPGNACopyri…" at bounding box center [304, 181] width 425 height 44
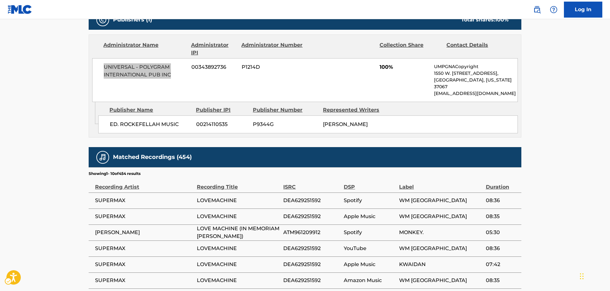
scroll to position [352, 0]
